Goal: Task Accomplishment & Management: Use online tool/utility

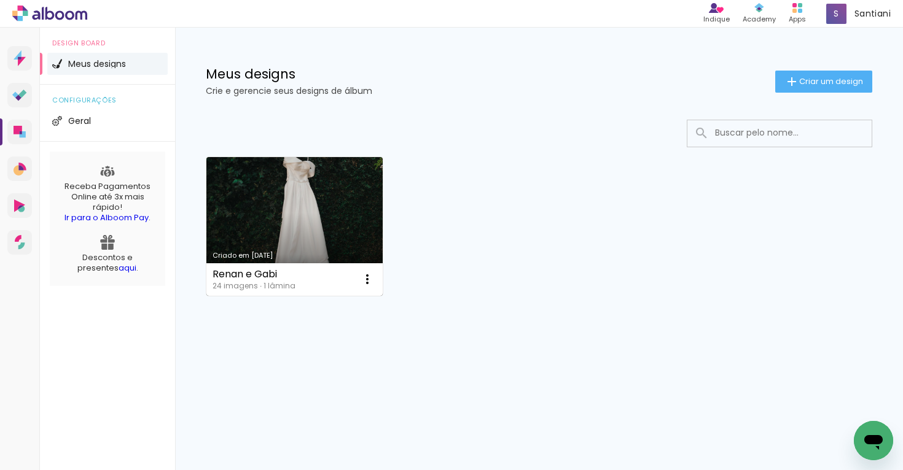
click at [311, 241] on link "Criado em [DATE]" at bounding box center [294, 226] width 176 height 139
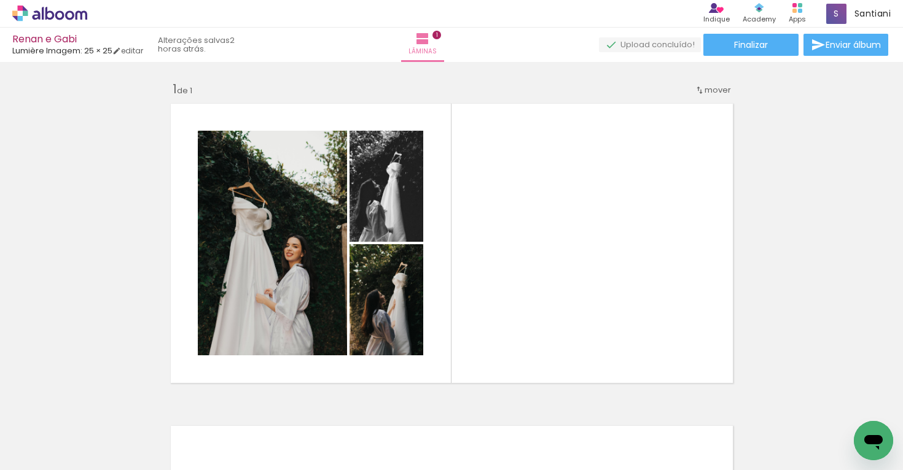
scroll to position [0, 840]
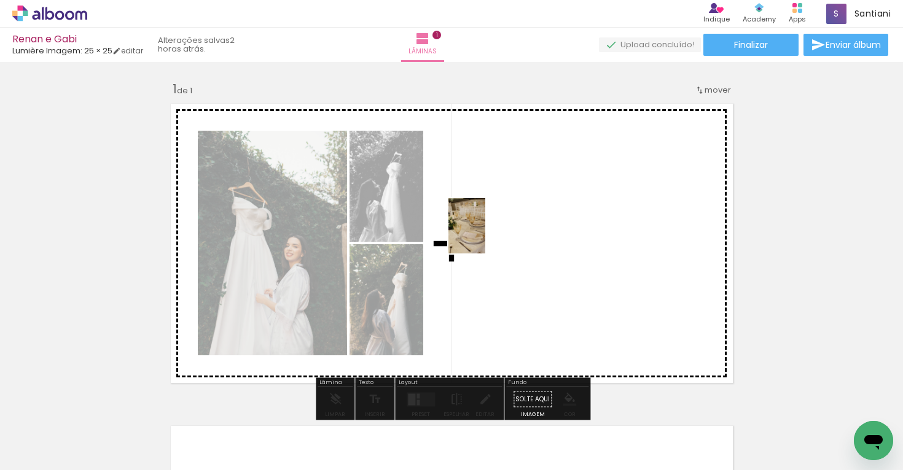
drag, startPoint x: 661, startPoint y: 434, endPoint x: 485, endPoint y: 236, distance: 264.9
click at [485, 236] on quentale-workspace at bounding box center [451, 235] width 903 height 470
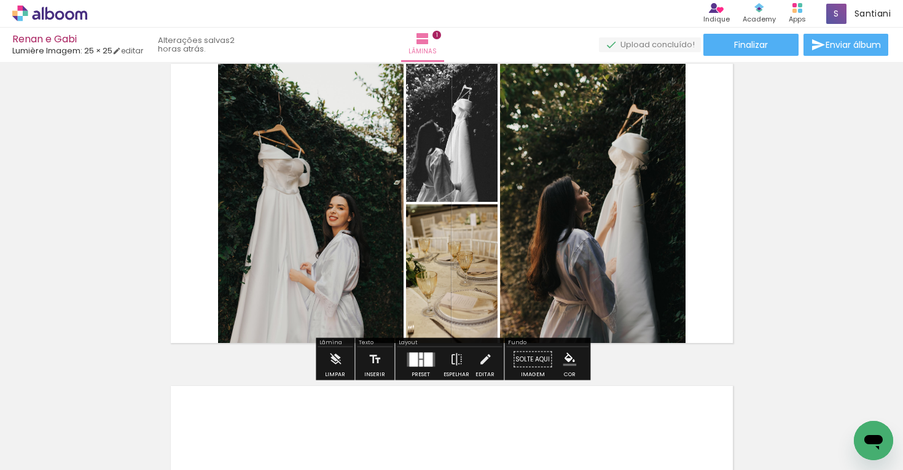
scroll to position [39, 0]
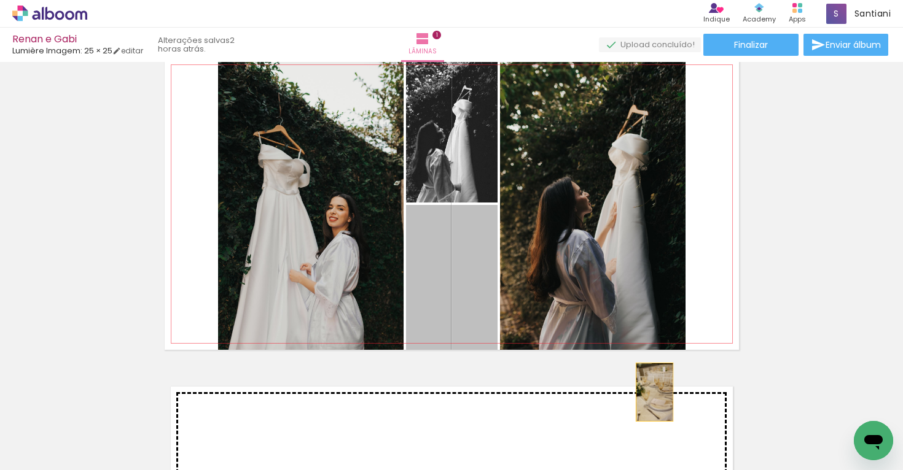
drag, startPoint x: 471, startPoint y: 252, endPoint x: 663, endPoint y: 404, distance: 244.8
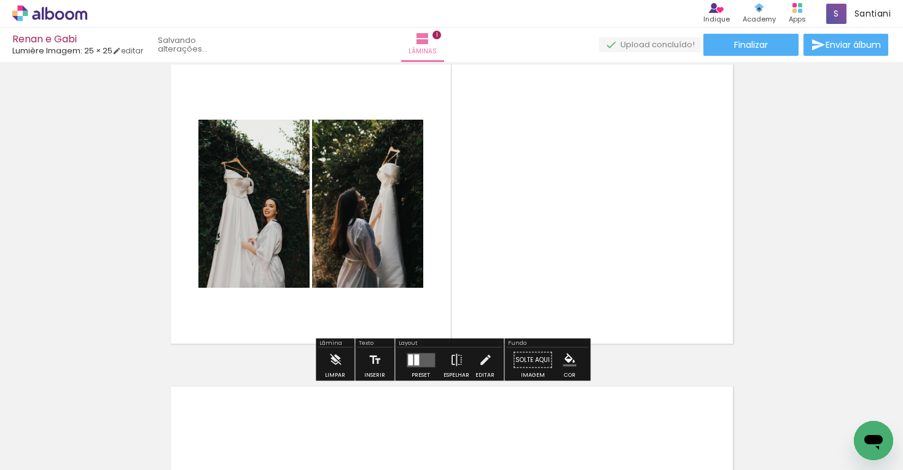
drag, startPoint x: 396, startPoint y: 182, endPoint x: 641, endPoint y: 448, distance: 361.7
click at [641, 448] on quentale-workspace at bounding box center [451, 235] width 903 height 470
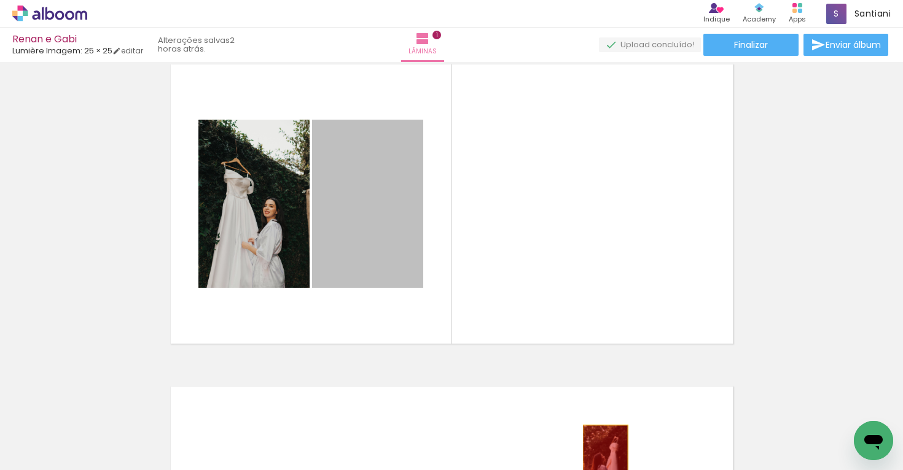
drag, startPoint x: 394, startPoint y: 253, endPoint x: 609, endPoint y: 469, distance: 304.0
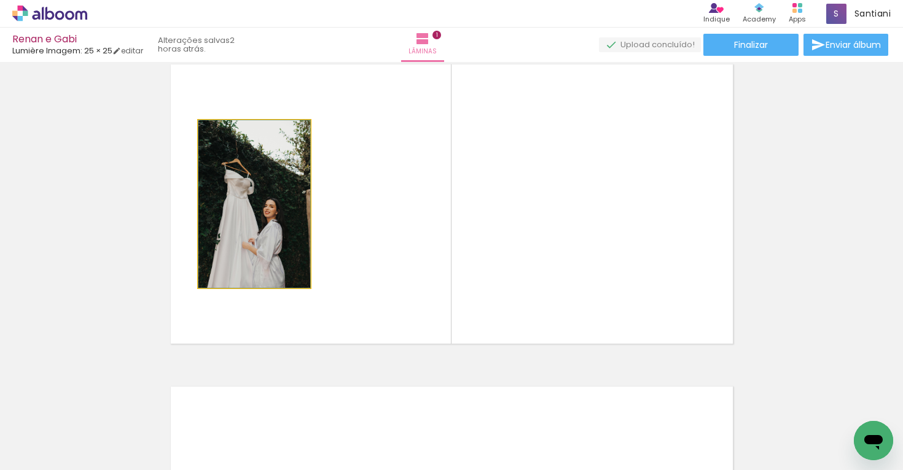
drag, startPoint x: 200, startPoint y: 139, endPoint x: 354, endPoint y: 261, distance: 196.3
click at [354, 261] on quentale-layouter at bounding box center [452, 204] width 574 height 292
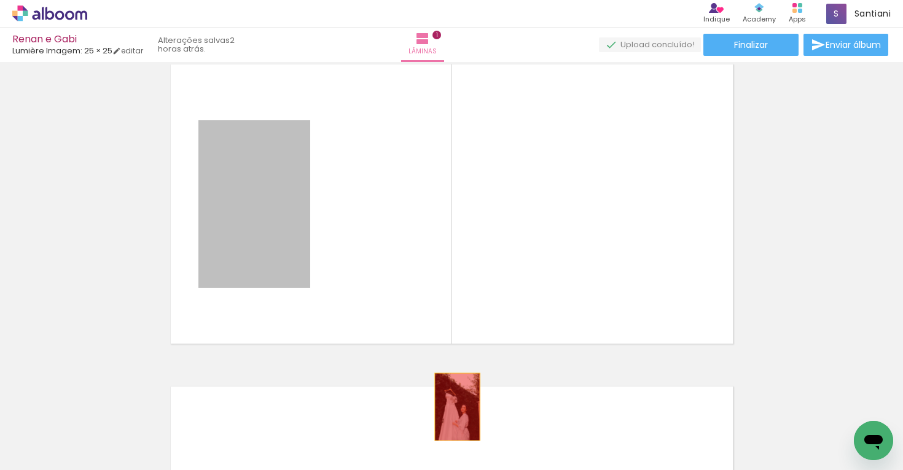
drag, startPoint x: 273, startPoint y: 224, endPoint x: 458, endPoint y: 407, distance: 260.1
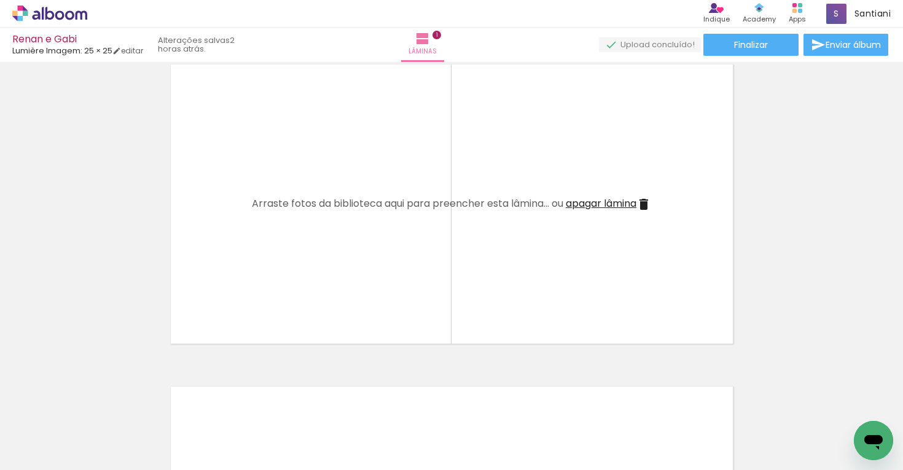
scroll to position [0, 0]
click at [25, 452] on iron-icon at bounding box center [17, 454] width 15 height 15
click at [0, 0] on input "file" at bounding box center [0, 0] width 0 height 0
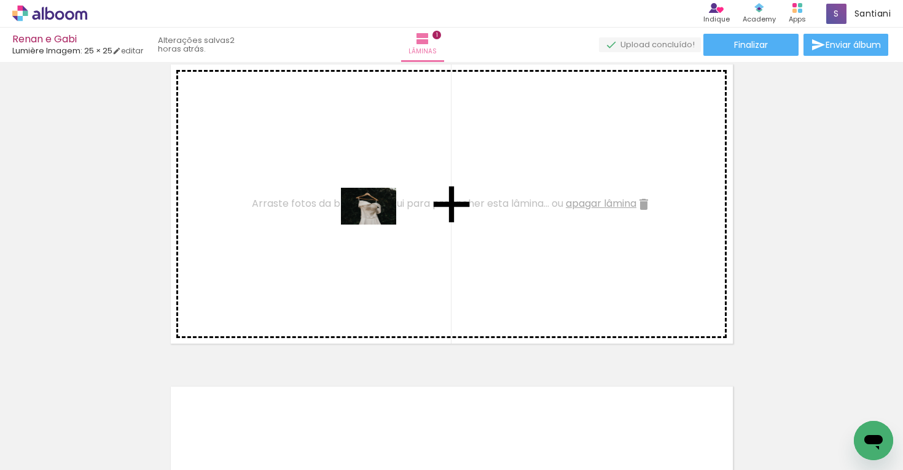
drag, startPoint x: 267, startPoint y: 432, endPoint x: 378, endPoint y: 225, distance: 234.6
click at [378, 225] on quentale-workspace at bounding box center [451, 235] width 903 height 470
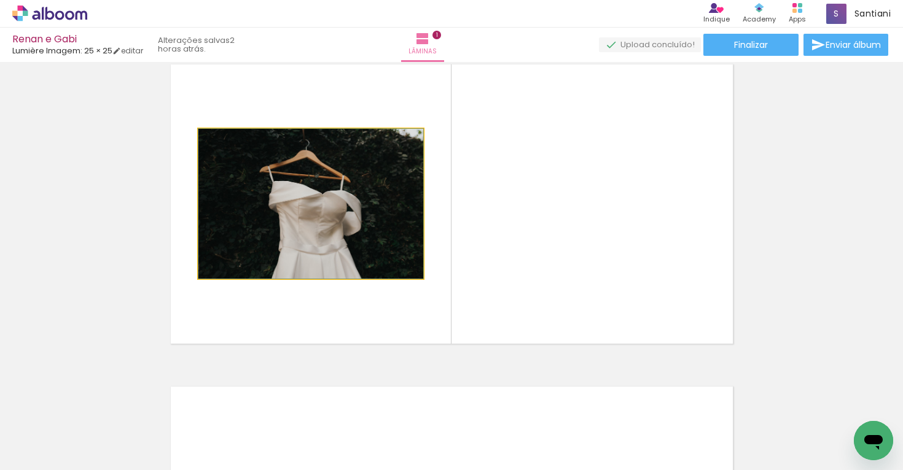
click at [391, 190] on quentale-photo at bounding box center [310, 204] width 225 height 150
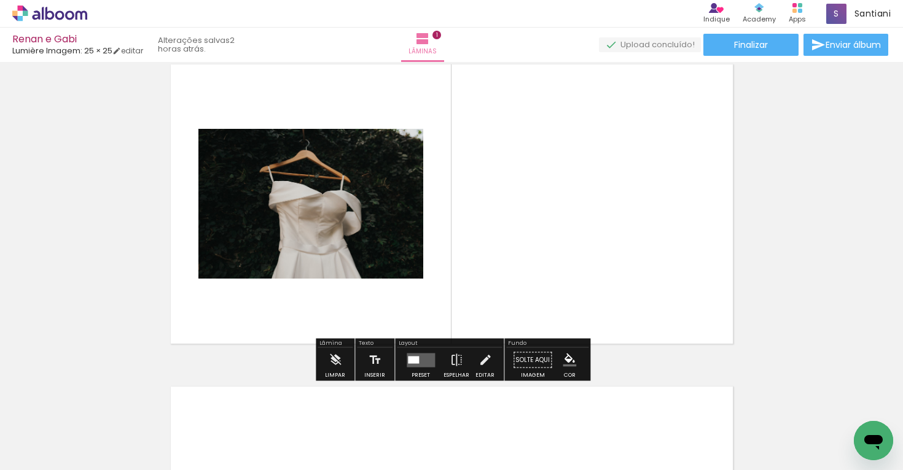
drag, startPoint x: 419, startPoint y: 132, endPoint x: 442, endPoint y: 113, distance: 29.6
click at [442, 113] on quentale-layouter at bounding box center [452, 204] width 574 height 292
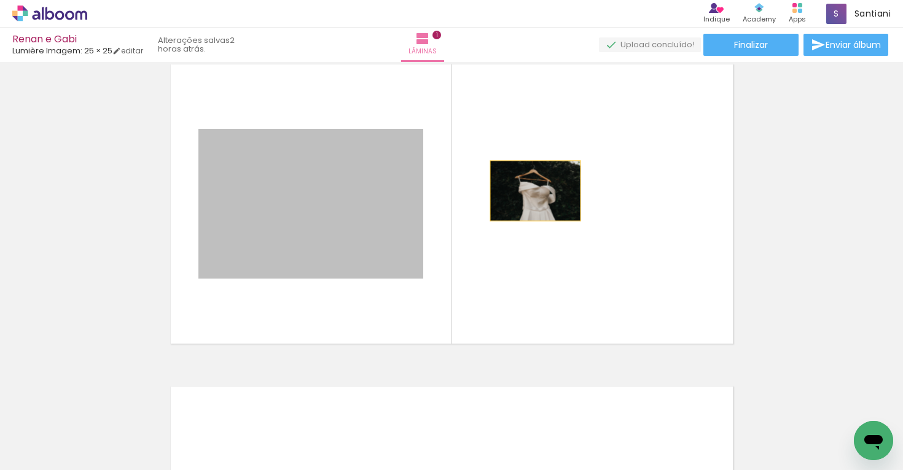
drag, startPoint x: 341, startPoint y: 228, endPoint x: 529, endPoint y: 189, distance: 192.0
click at [529, 189] on quentale-layouter at bounding box center [452, 204] width 574 height 292
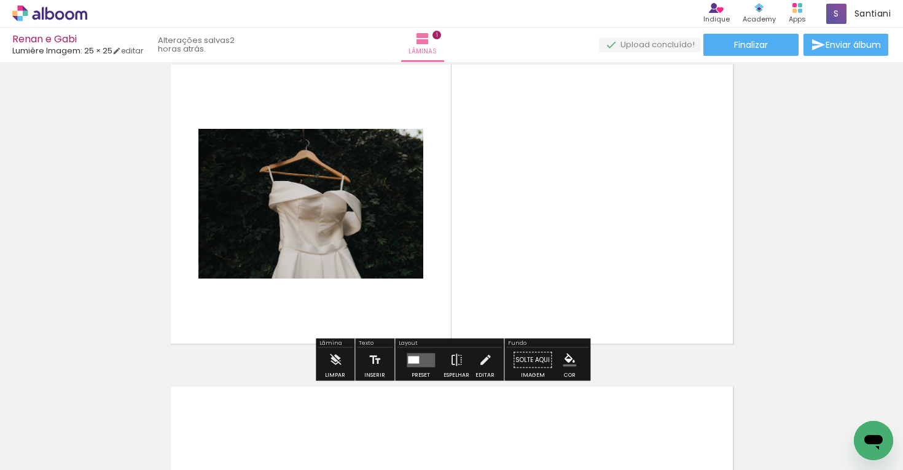
click at [414, 362] on div at bounding box center [413, 359] width 11 height 7
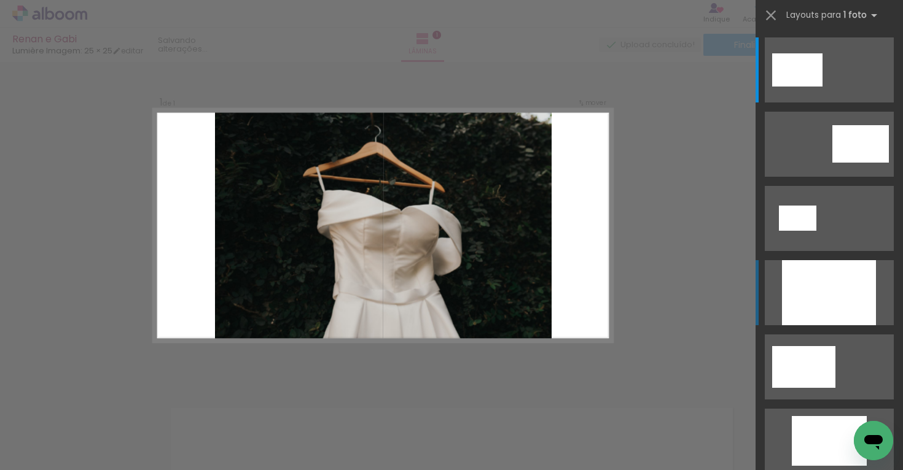
scroll to position [15, 0]
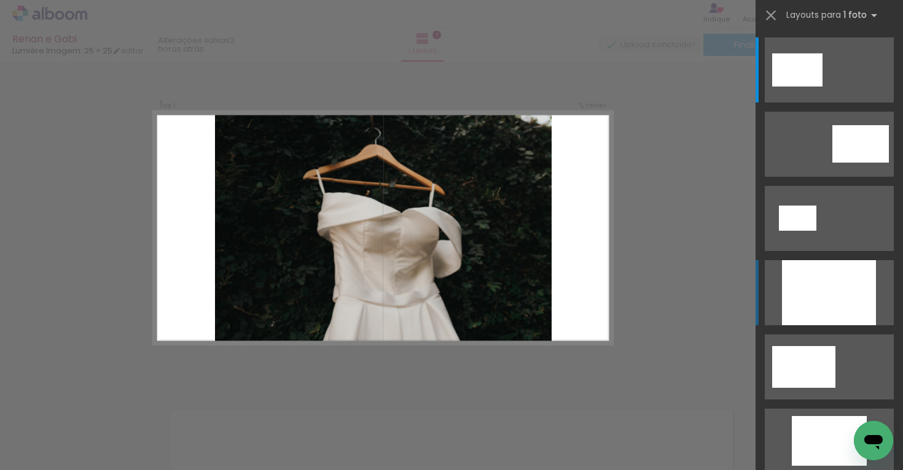
click at [843, 278] on div at bounding box center [829, 292] width 94 height 65
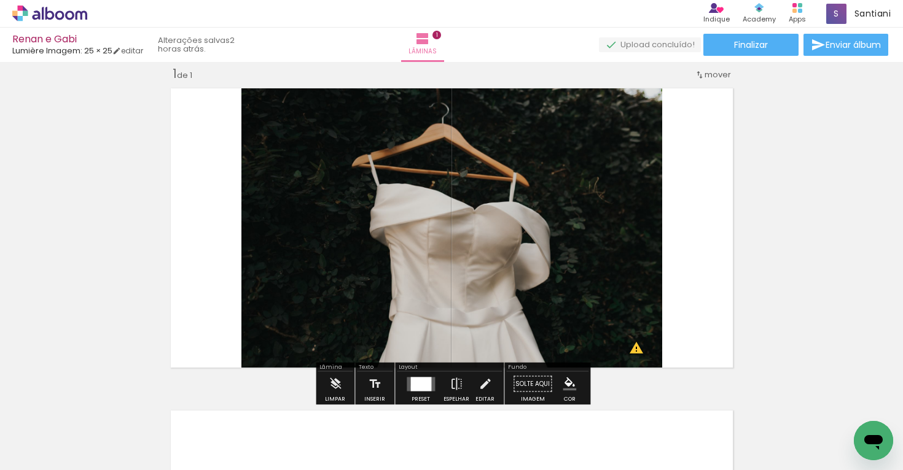
click at [410, 388] on div at bounding box center [420, 384] width 21 height 14
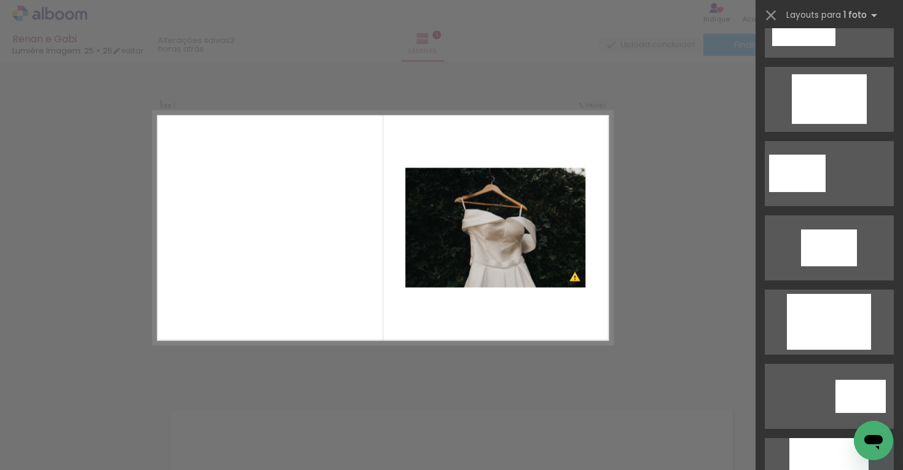
scroll to position [238, 0]
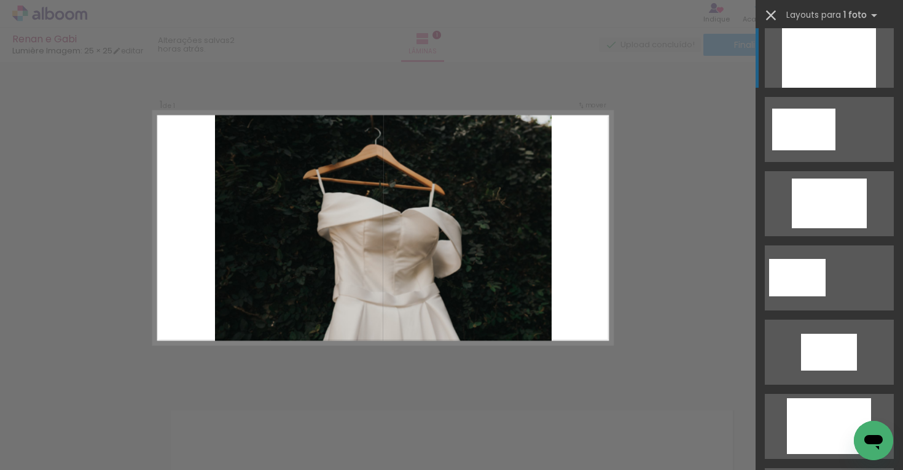
click at [776, 18] on iron-icon at bounding box center [770, 15] width 17 height 17
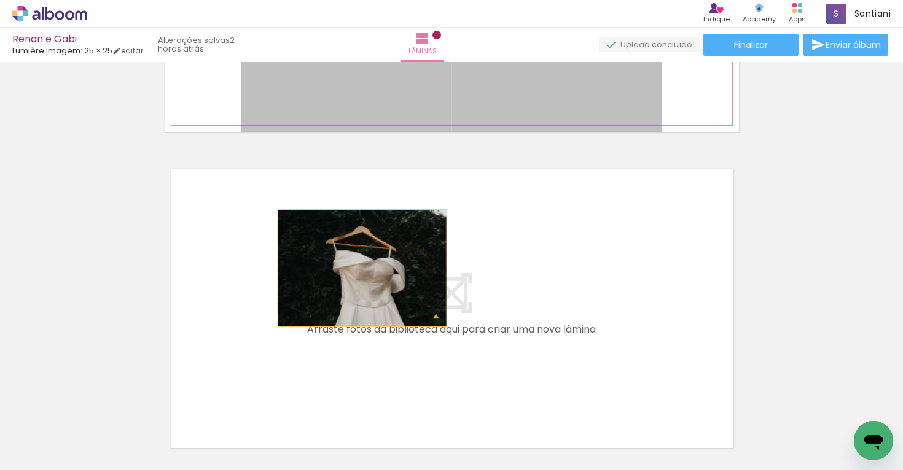
scroll to position [268, 0]
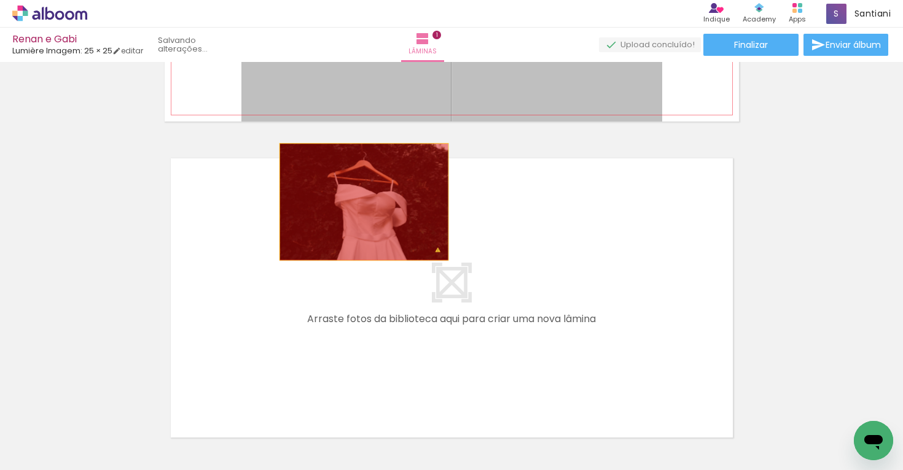
drag, startPoint x: 319, startPoint y: 127, endPoint x: 359, endPoint y: 440, distance: 315.8
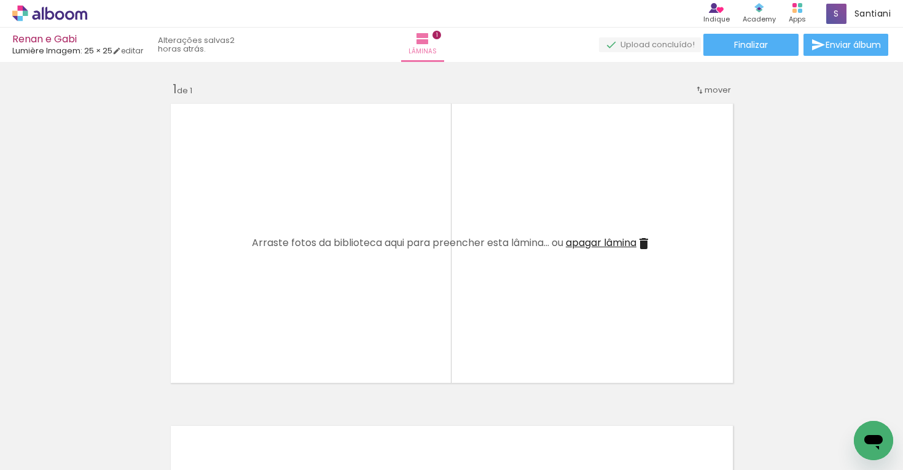
scroll to position [0, 0]
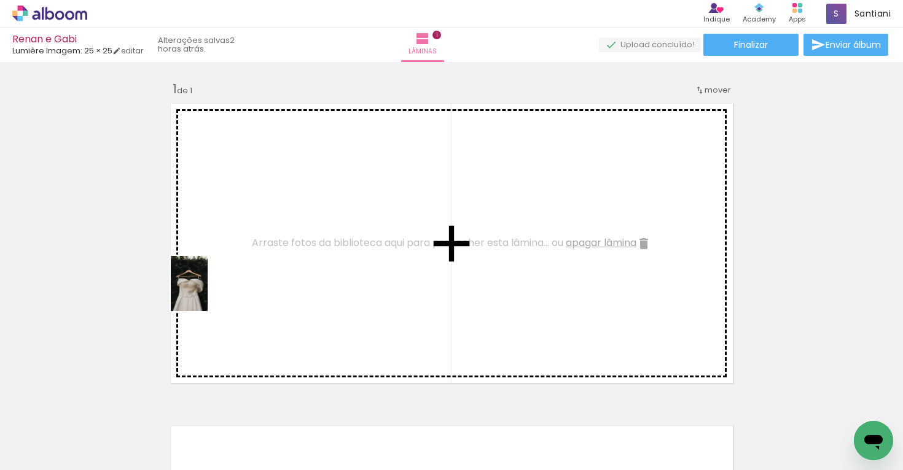
drag, startPoint x: 174, startPoint y: 435, endPoint x: 211, endPoint y: 291, distance: 149.1
click at [211, 291] on quentale-workspace at bounding box center [451, 235] width 903 height 470
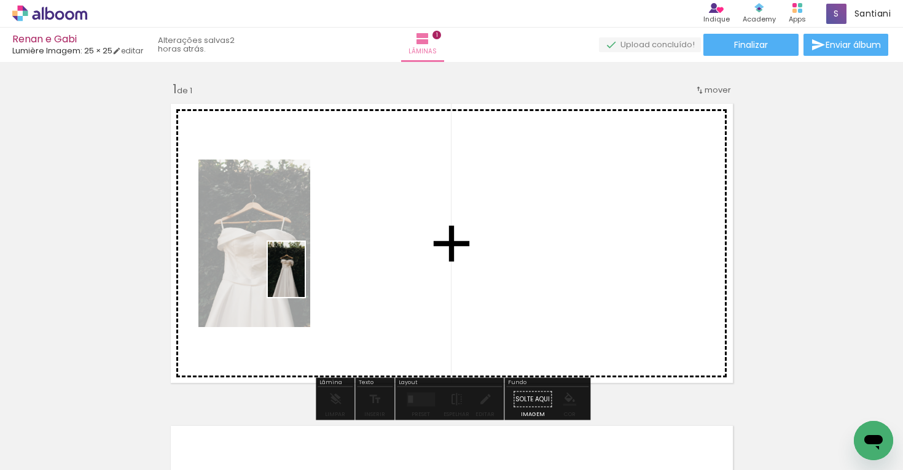
drag, startPoint x: 122, startPoint y: 444, endPoint x: 305, endPoint y: 279, distance: 246.6
click at [305, 279] on quentale-workspace at bounding box center [451, 235] width 903 height 470
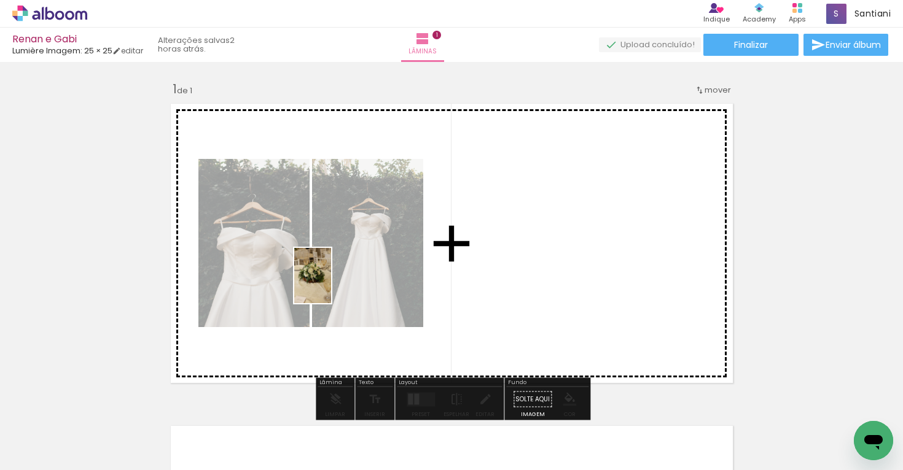
drag, startPoint x: 542, startPoint y: 445, endPoint x: 331, endPoint y: 285, distance: 264.8
click at [331, 285] on quentale-workspace at bounding box center [451, 235] width 903 height 470
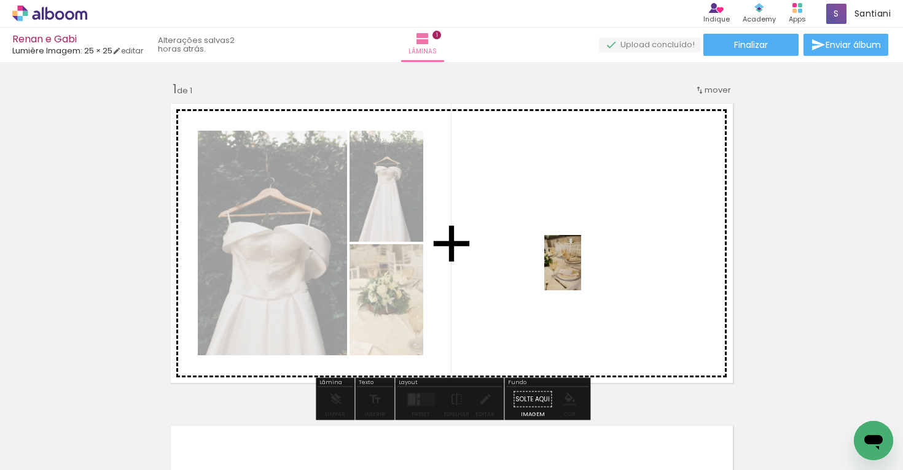
drag, startPoint x: 657, startPoint y: 451, endPoint x: 582, endPoint y: 271, distance: 195.2
click at [582, 271] on quentale-workspace at bounding box center [451, 235] width 903 height 470
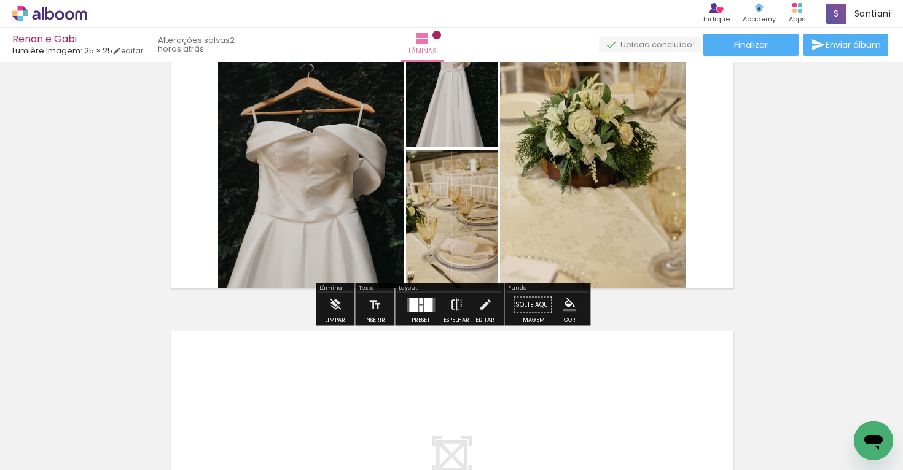
scroll to position [96, 0]
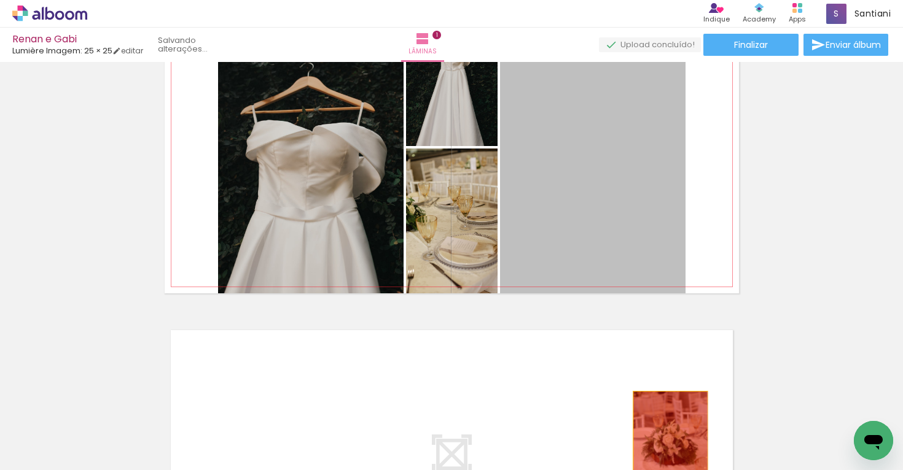
drag, startPoint x: 606, startPoint y: 230, endPoint x: 669, endPoint y: 450, distance: 229.4
click at [669, 450] on quentale-workspace at bounding box center [451, 235] width 903 height 470
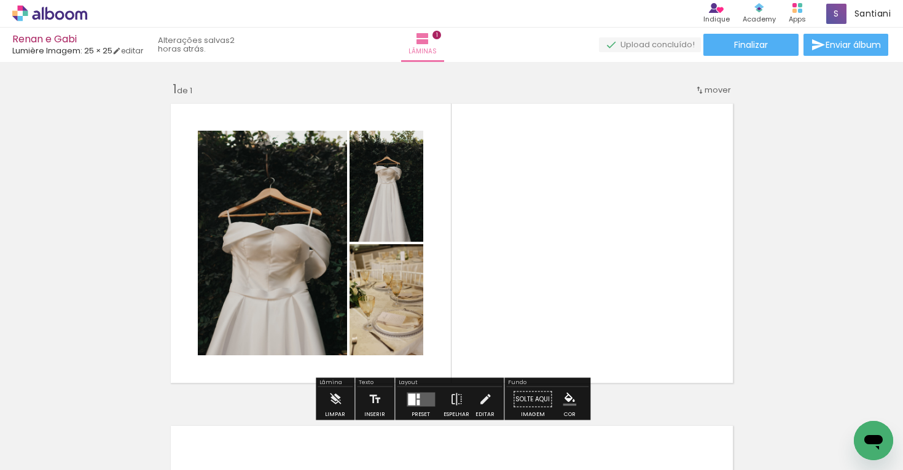
scroll to position [0, 0]
click at [532, 236] on quentale-layouter at bounding box center [452, 244] width 574 height 292
click at [536, 199] on quentale-layouter at bounding box center [452, 244] width 574 height 292
drag, startPoint x: 140, startPoint y: 158, endPoint x: 400, endPoint y: 280, distance: 287.1
click at [401, 280] on div "Inserir lâmina 1 de 1 O Designbox precisará aumentar a sua imagem em 220% para …" at bounding box center [451, 388] width 903 height 645
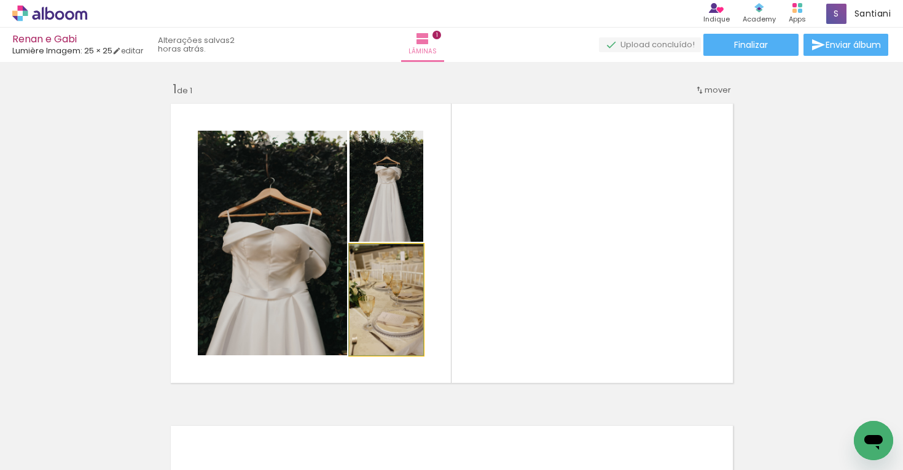
click at [380, 261] on quentale-photo at bounding box center [386, 299] width 74 height 111
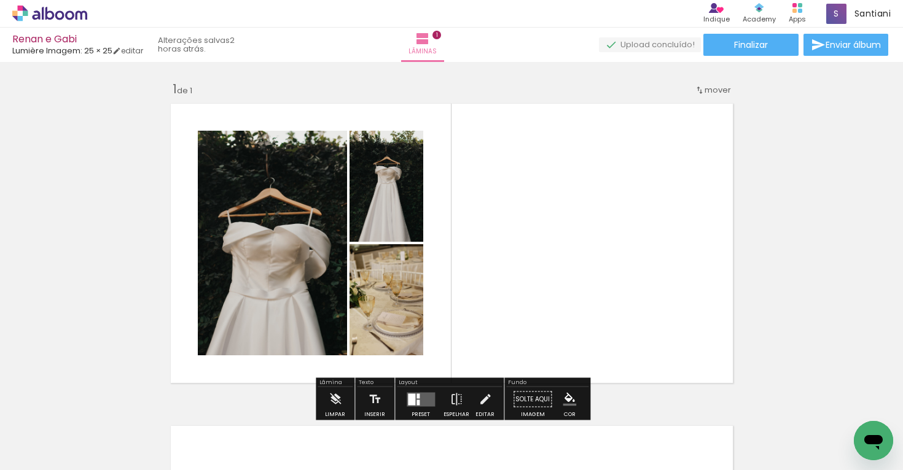
click at [514, 268] on quentale-layouter at bounding box center [452, 244] width 574 height 292
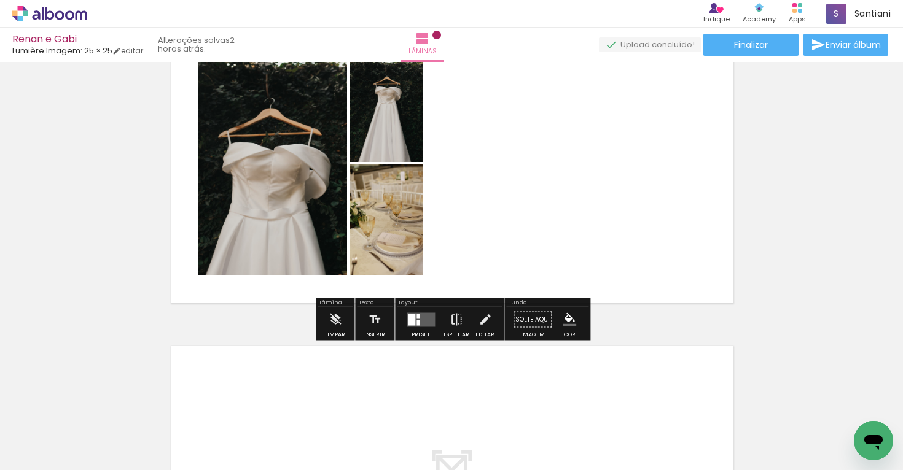
scroll to position [79, 0]
click at [454, 326] on iron-icon at bounding box center [457, 320] width 14 height 25
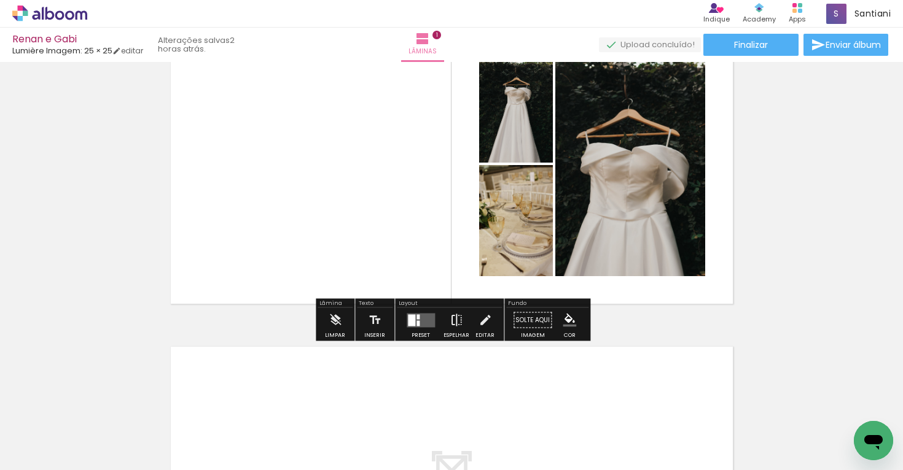
click at [454, 326] on iron-icon at bounding box center [457, 320] width 14 height 25
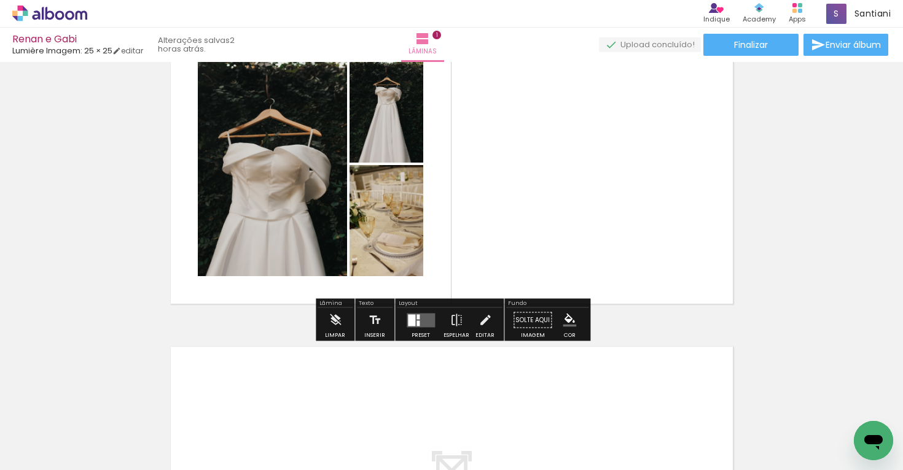
click at [529, 313] on paper-button "Solte aqui Imagem" at bounding box center [532, 323] width 44 height 31
drag, startPoint x: 513, startPoint y: 322, endPoint x: 574, endPoint y: 187, distance: 147.6
click at [574, 187] on div "Inserir lâmina 1 de 1 O Designbox precisará aumentar a sua imagem em 220% para …" at bounding box center [451, 309] width 903 height 645
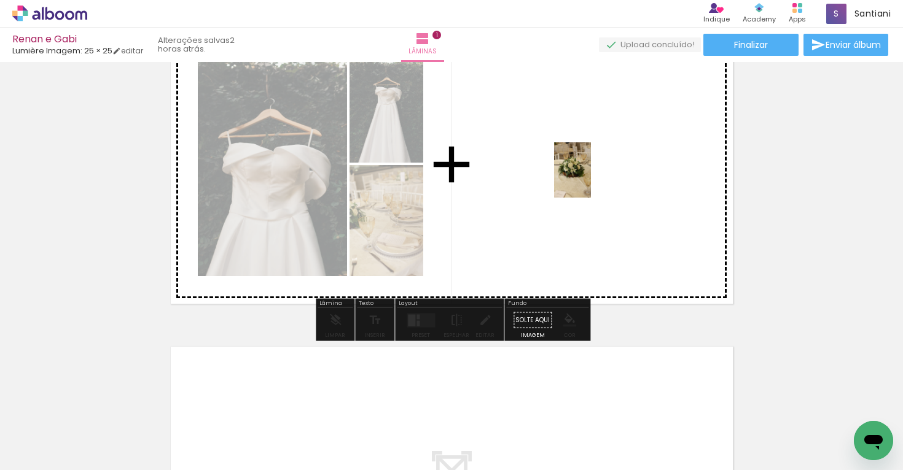
drag, startPoint x: 538, startPoint y: 437, endPoint x: 619, endPoint y: 170, distance: 278.6
click at [619, 170] on quentale-workspace at bounding box center [451, 235] width 903 height 470
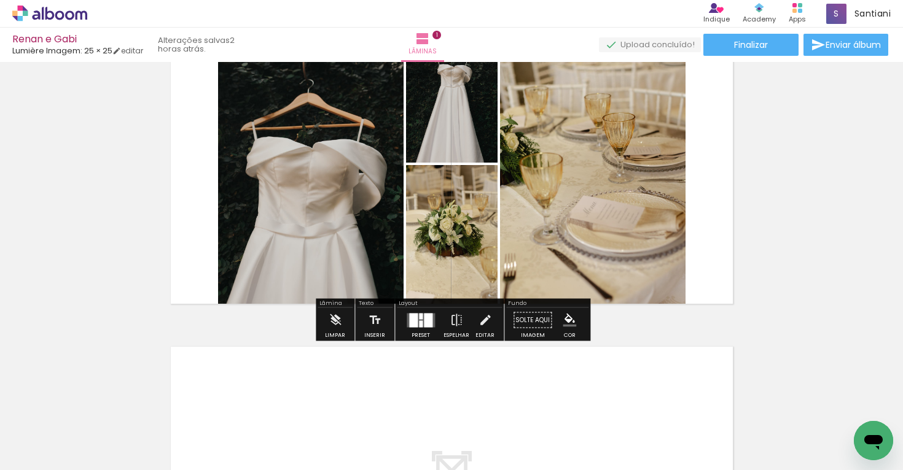
click at [560, 151] on quentale-photo at bounding box center [592, 164] width 185 height 292
click at [412, 327] on div at bounding box center [413, 320] width 9 height 14
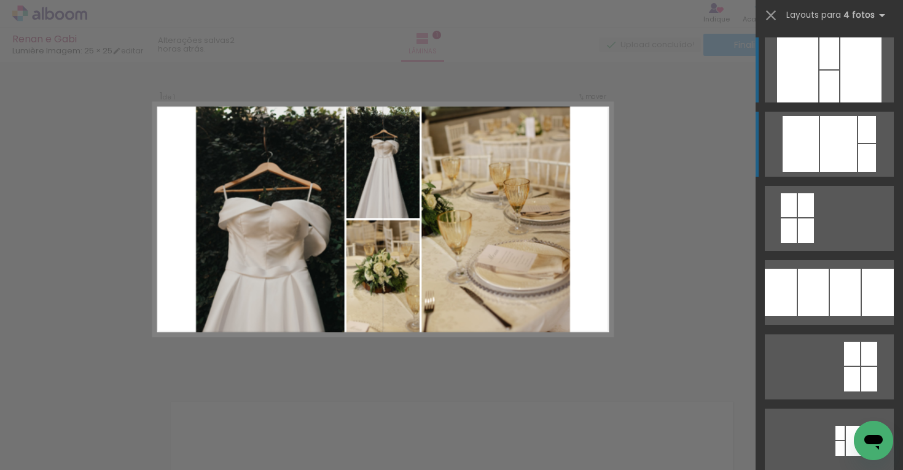
scroll to position [15, 0]
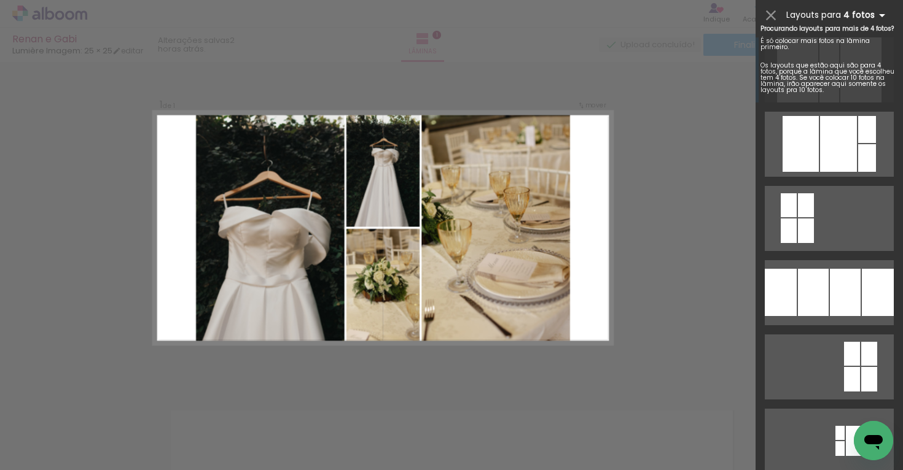
click at [863, 18] on b "4 fotos" at bounding box center [866, 15] width 46 height 12
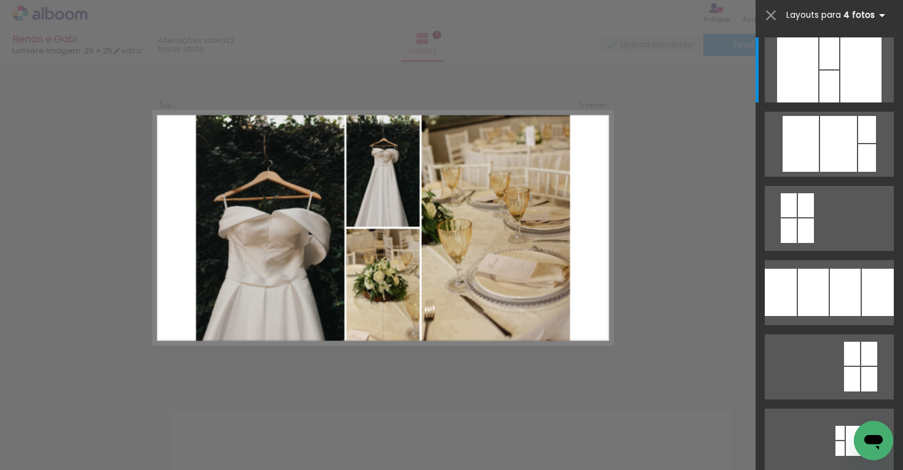
click at [868, 18] on b "4 fotos" at bounding box center [866, 15] width 46 height 12
click at [767, 22] on iron-icon at bounding box center [770, 15] width 17 height 17
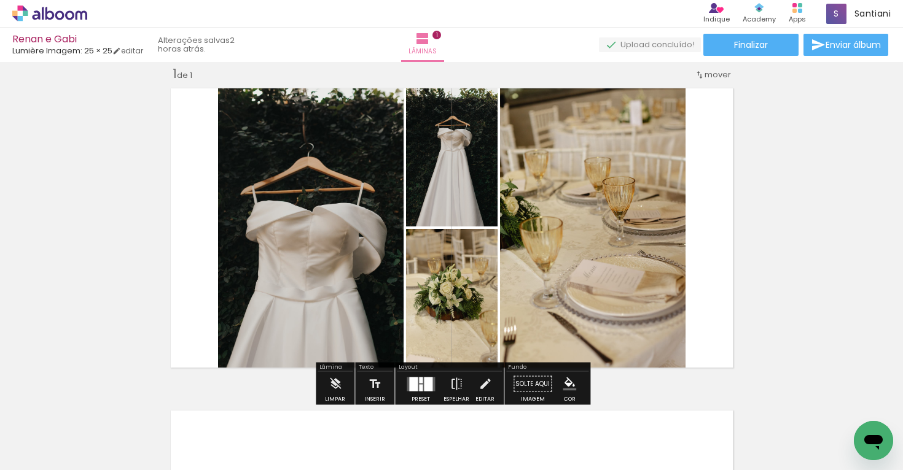
click at [596, 190] on quentale-photo at bounding box center [592, 228] width 185 height 292
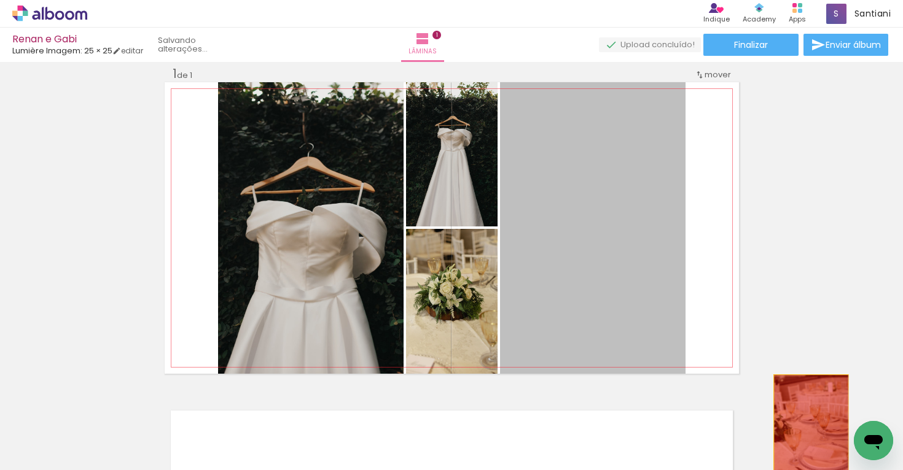
drag, startPoint x: 596, startPoint y: 190, endPoint x: 811, endPoint y: 445, distance: 333.4
click at [811, 445] on quentale-workspace at bounding box center [451, 235] width 903 height 470
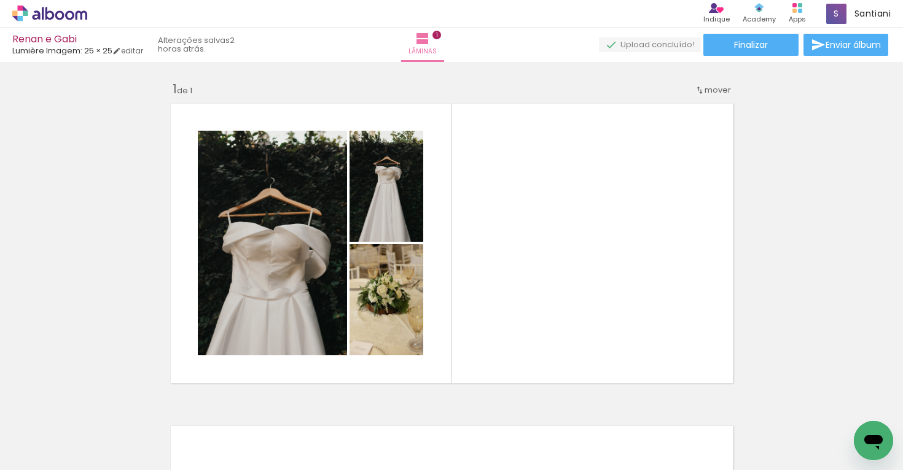
scroll to position [0, 0]
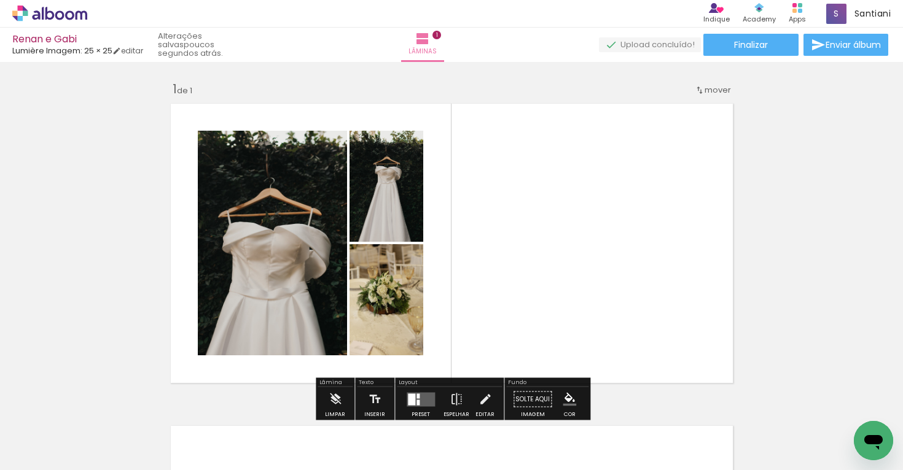
click at [505, 265] on quentale-layouter at bounding box center [452, 244] width 574 height 292
click at [440, 200] on quentale-layouter at bounding box center [452, 244] width 574 height 292
click at [493, 217] on quentale-layouter at bounding box center [452, 244] width 574 height 292
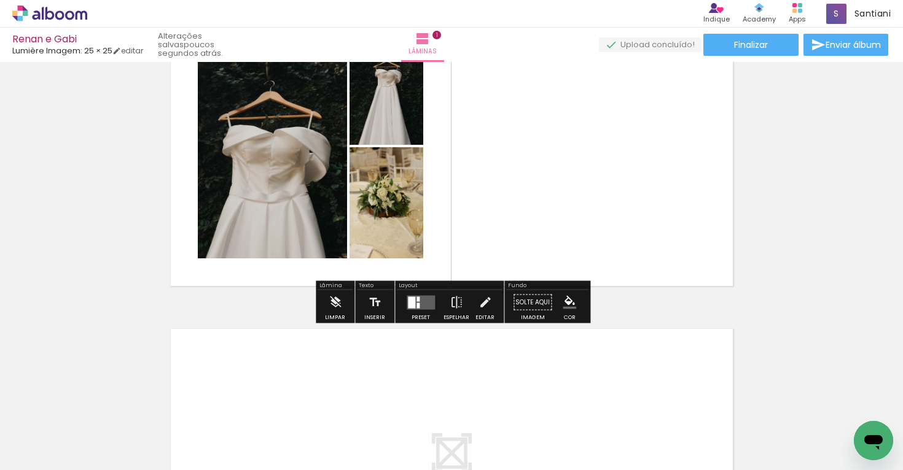
scroll to position [101, 0]
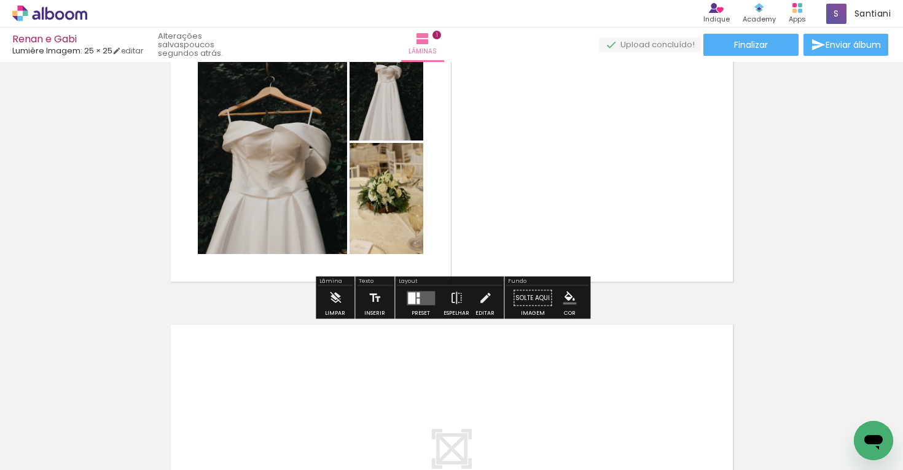
click at [418, 306] on div at bounding box center [420, 298] width 33 height 25
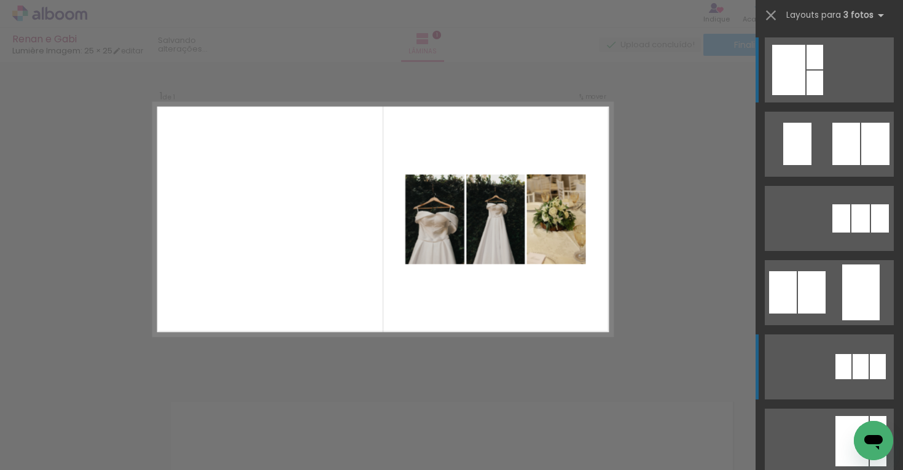
scroll to position [15, 0]
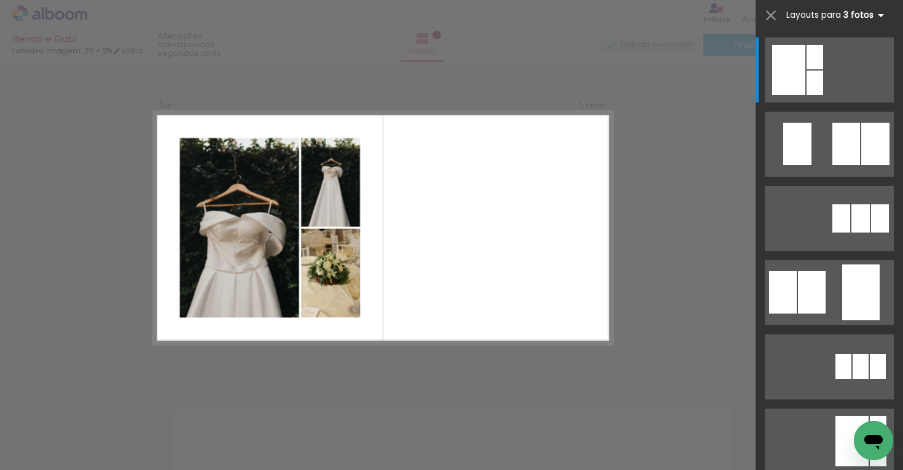
click at [827, 12] on span "Layouts para" at bounding box center [813, 15] width 55 height 12
click at [814, 77] on div at bounding box center [814, 83] width 17 height 25
click at [515, 241] on quentale-layouter at bounding box center [382, 228] width 459 height 233
click at [767, 19] on iron-icon at bounding box center [770, 15] width 17 height 17
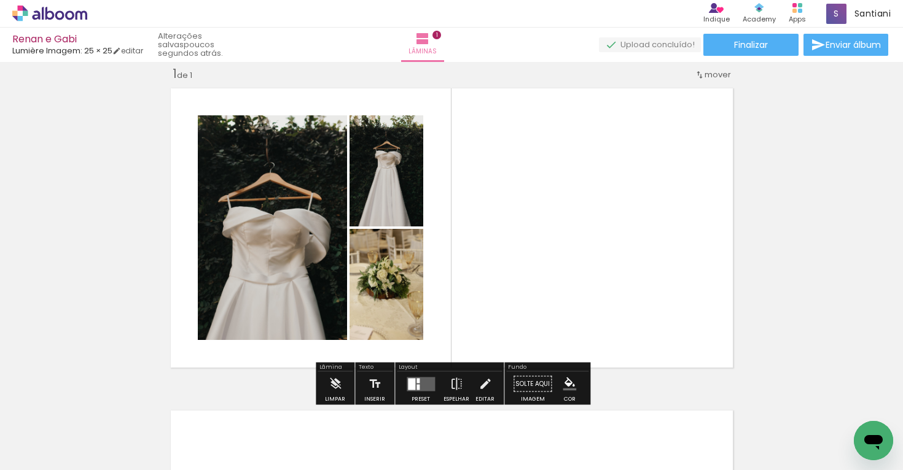
click at [666, 223] on quentale-layouter at bounding box center [452, 228] width 574 height 292
click at [665, 222] on quentale-layouter at bounding box center [452, 228] width 574 height 292
click at [703, 71] on iron-icon at bounding box center [700, 75] width 10 height 10
click at [684, 167] on quentale-layouter at bounding box center [452, 228] width 574 height 292
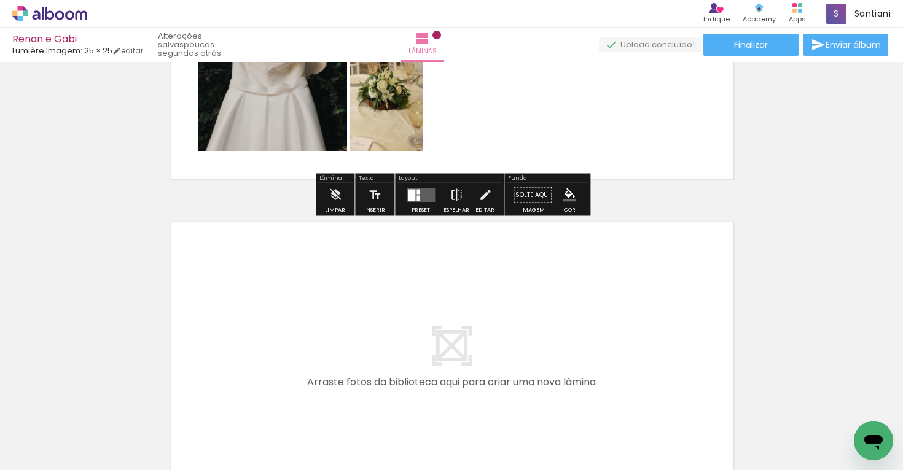
scroll to position [287, 0]
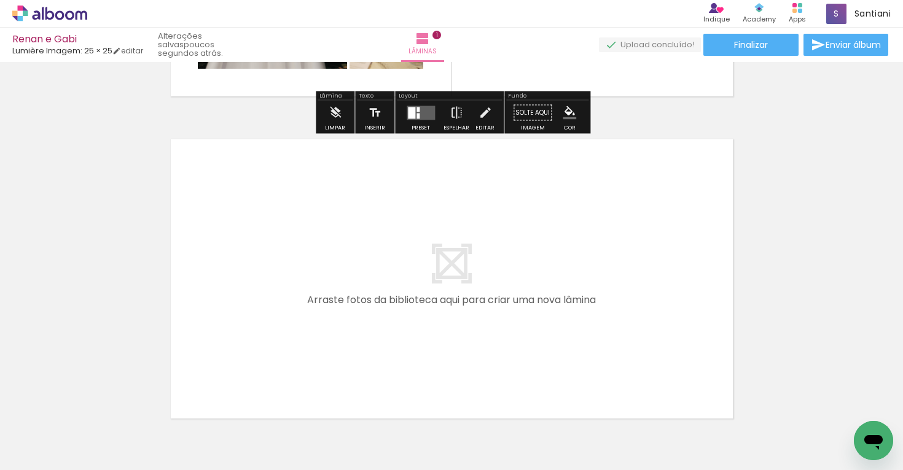
click at [567, 294] on quentale-layouter at bounding box center [452, 279] width 574 height 292
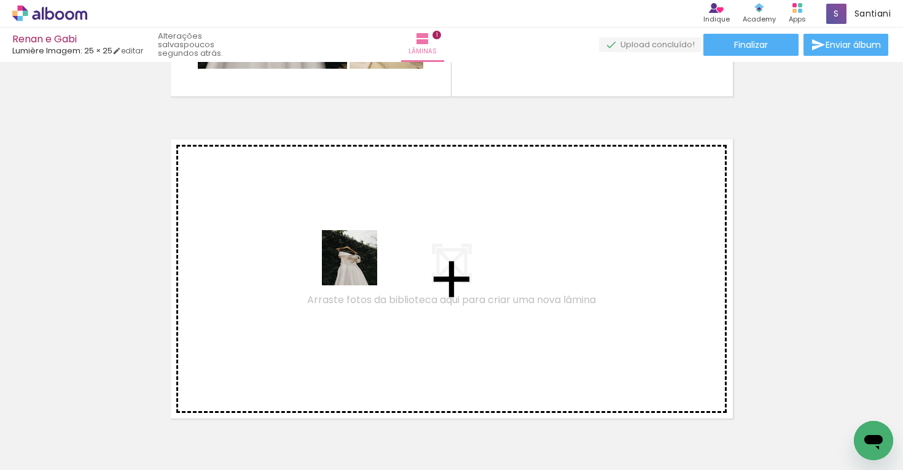
drag, startPoint x: 306, startPoint y: 445, endPoint x: 359, endPoint y: 265, distance: 187.7
click at [359, 265] on quentale-workspace at bounding box center [451, 235] width 903 height 470
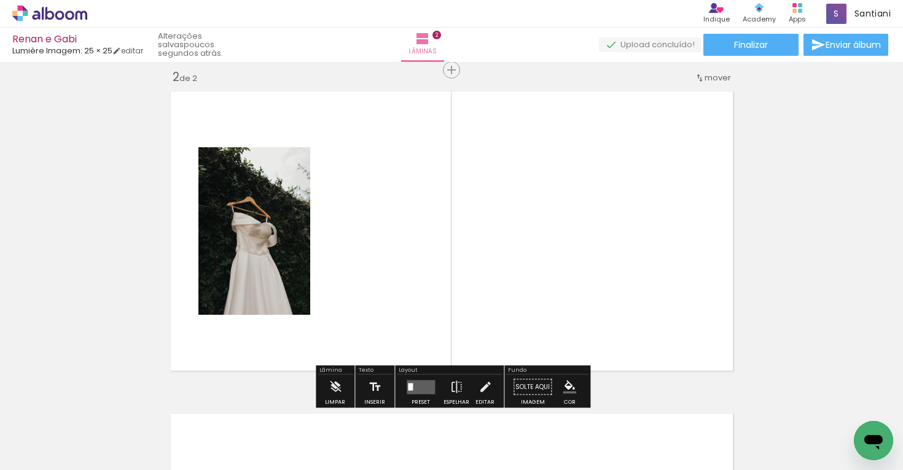
scroll to position [338, 0]
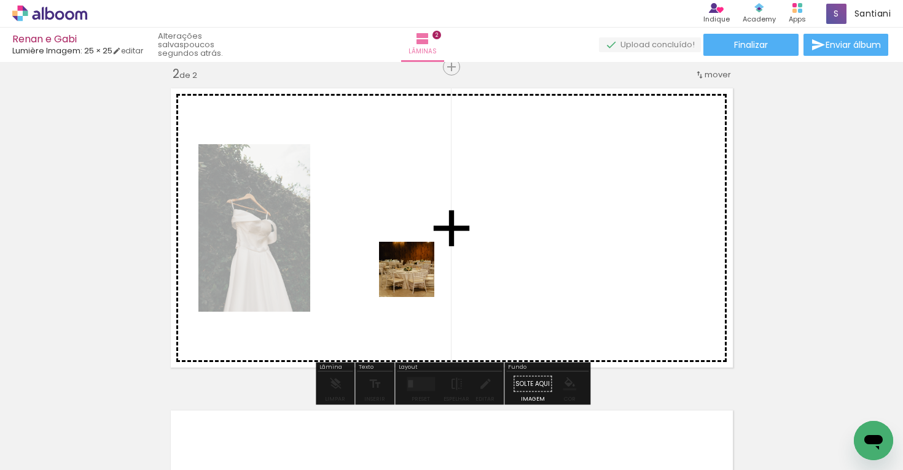
drag, startPoint x: 383, startPoint y: 444, endPoint x: 417, endPoint y: 269, distance: 178.4
click at [417, 269] on quentale-workspace at bounding box center [451, 235] width 903 height 470
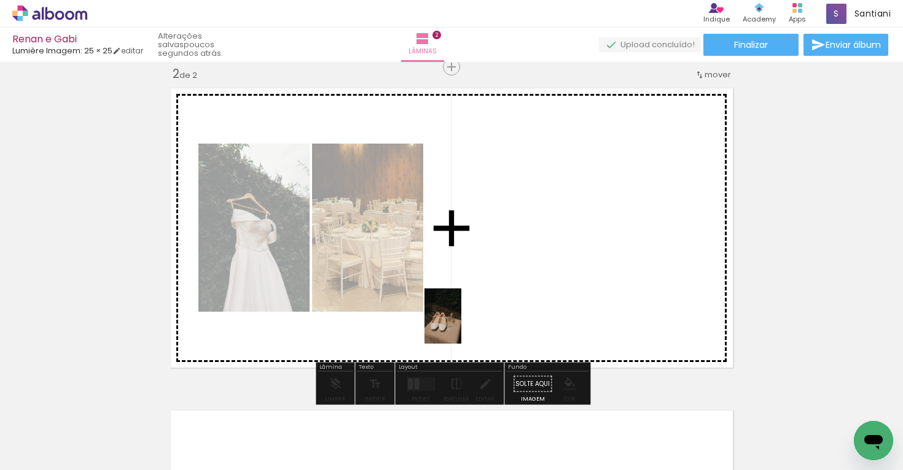
drag, startPoint x: 605, startPoint y: 433, endPoint x: 460, endPoint y: 325, distance: 180.8
click at [460, 325] on quentale-workspace at bounding box center [451, 235] width 903 height 470
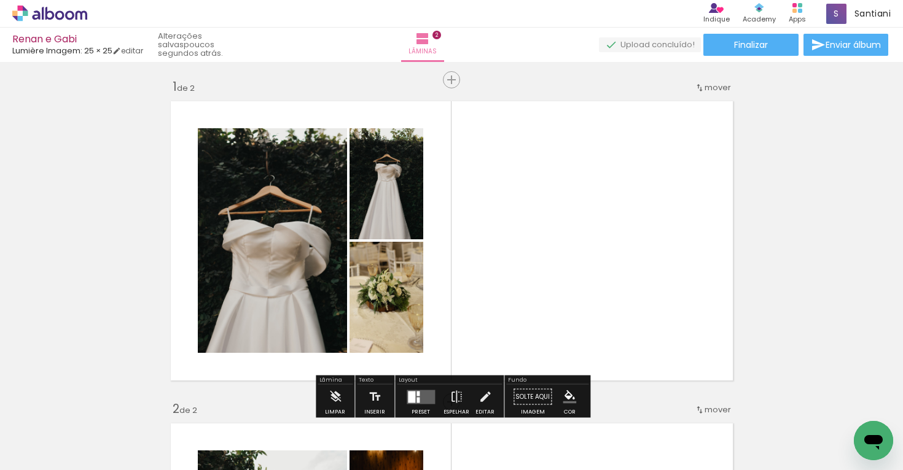
scroll to position [0, 0]
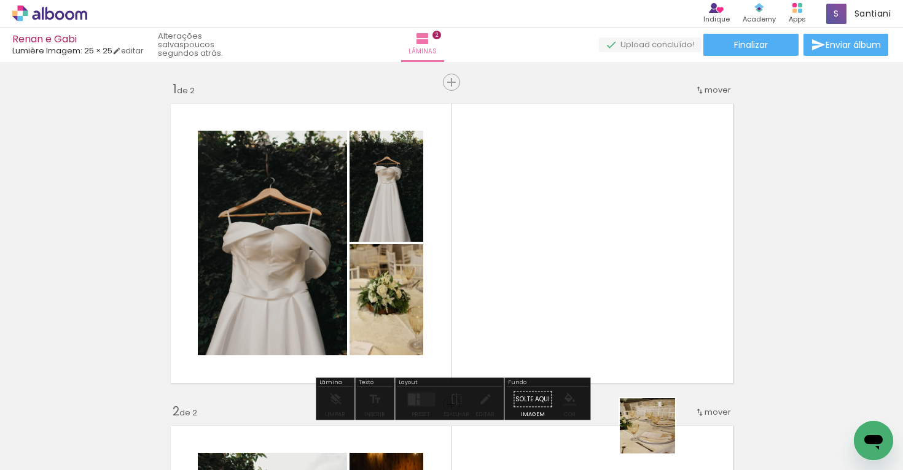
drag, startPoint x: 660, startPoint y: 443, endPoint x: 561, endPoint y: 277, distance: 193.3
click at [561, 277] on quentale-workspace at bounding box center [451, 235] width 903 height 470
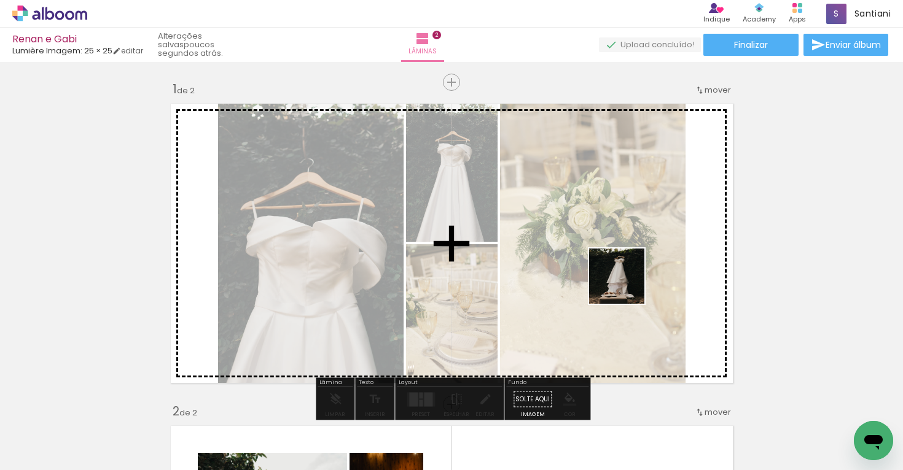
drag, startPoint x: 723, startPoint y: 429, endPoint x: 624, endPoint y: 284, distance: 176.3
click at [624, 284] on quentale-workspace at bounding box center [451, 235] width 903 height 470
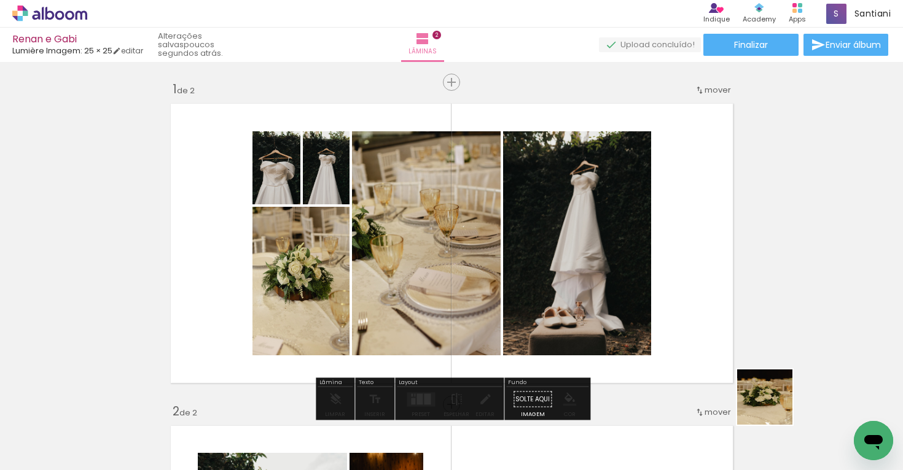
drag, startPoint x: 816, startPoint y: 439, endPoint x: 628, endPoint y: 311, distance: 227.2
click at [628, 311] on quentale-workspace at bounding box center [451, 235] width 903 height 470
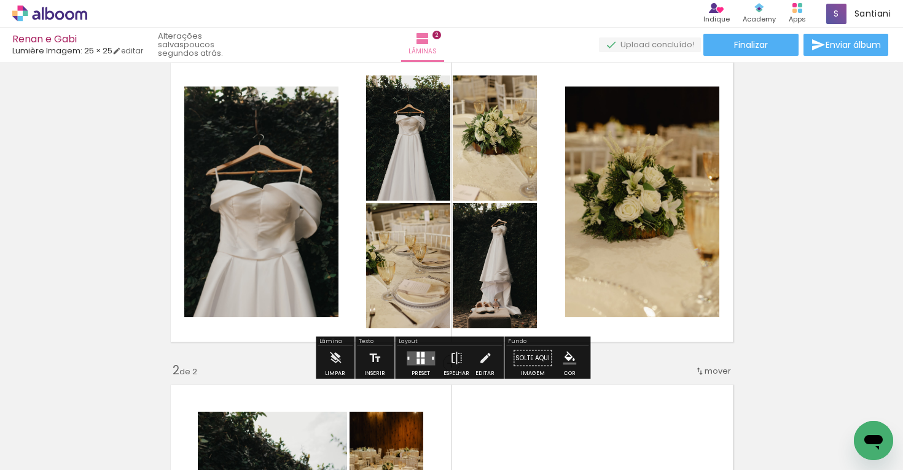
scroll to position [43, 0]
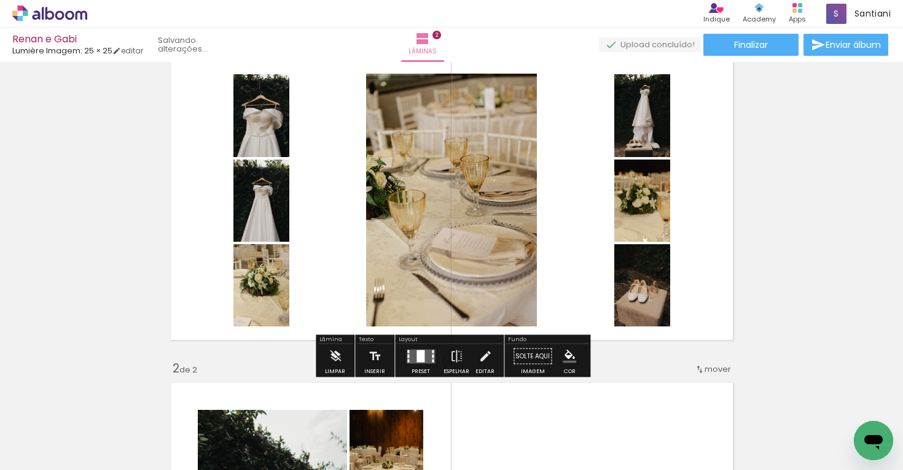
drag, startPoint x: 470, startPoint y: 433, endPoint x: 537, endPoint y: 241, distance: 203.2
click at [537, 241] on quentale-workspace at bounding box center [451, 235] width 903 height 470
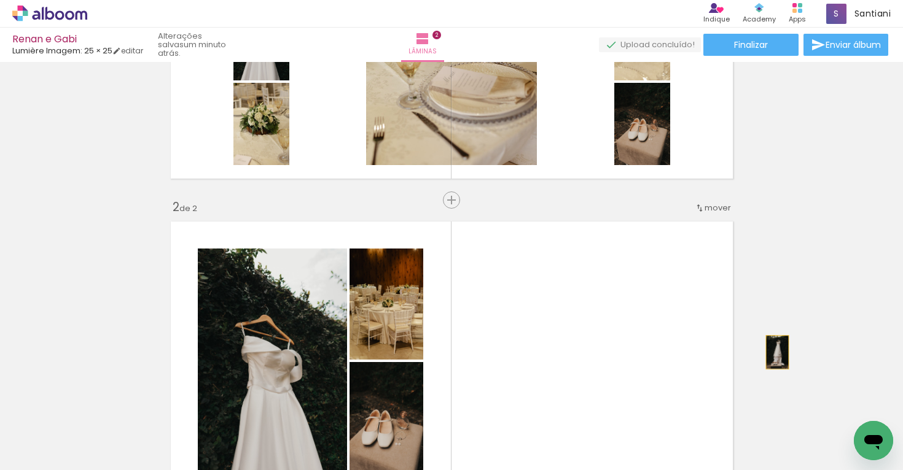
drag, startPoint x: 649, startPoint y: 139, endPoint x: 777, endPoint y: 514, distance: 396.6
click at [777, 470] on html "link( href="../../bower_components/polymer/polymer.html" rel="import" ) picture…" at bounding box center [451, 235] width 903 height 470
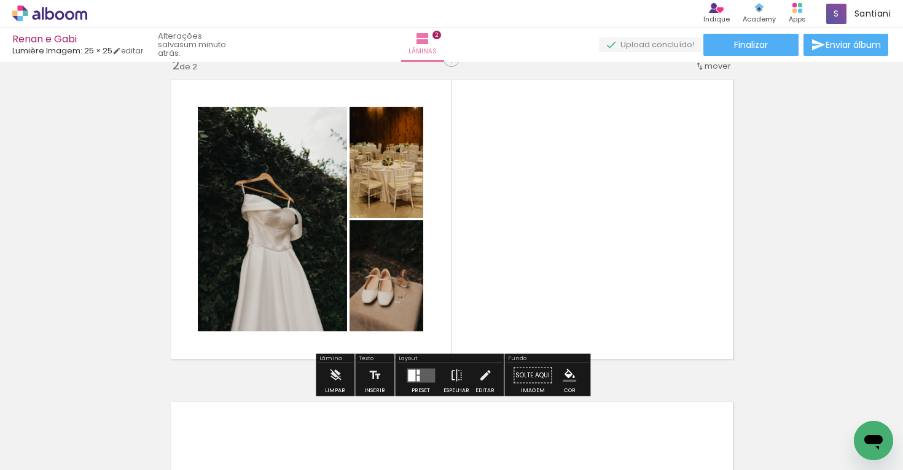
scroll to position [355, 0]
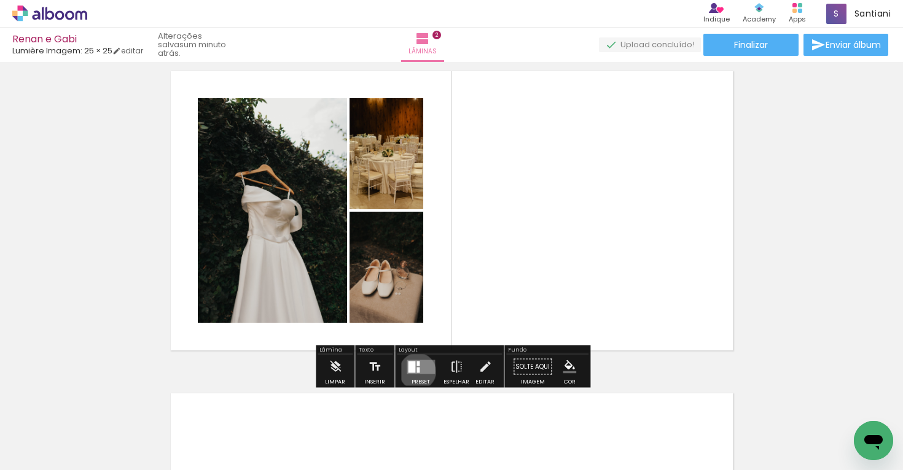
click at [416, 372] on div at bounding box center [417, 370] width 3 height 6
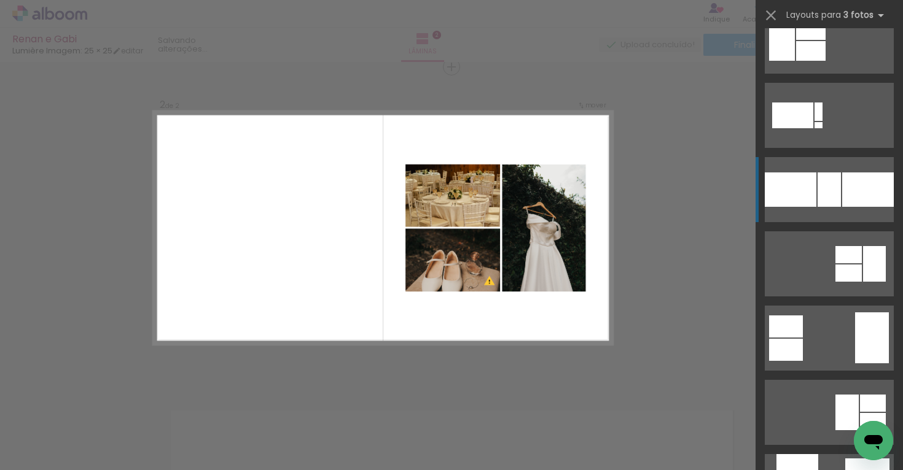
scroll to position [6570, 0]
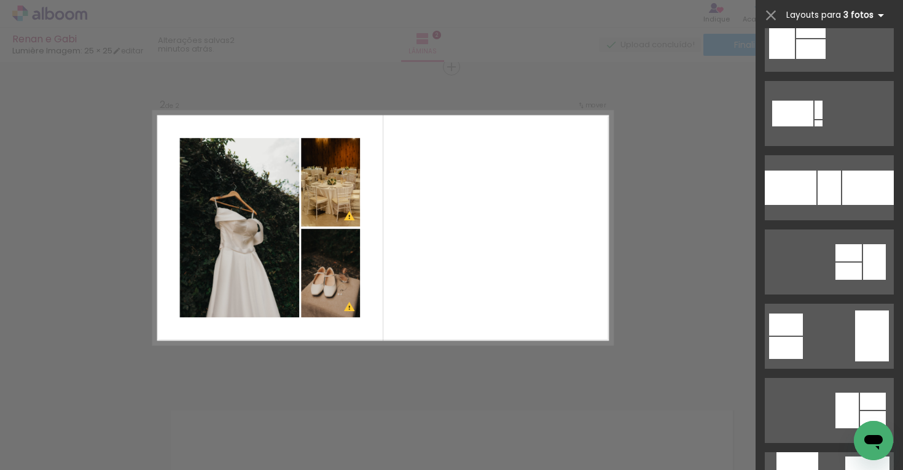
click at [816, 18] on span "Layouts para" at bounding box center [813, 15] width 55 height 12
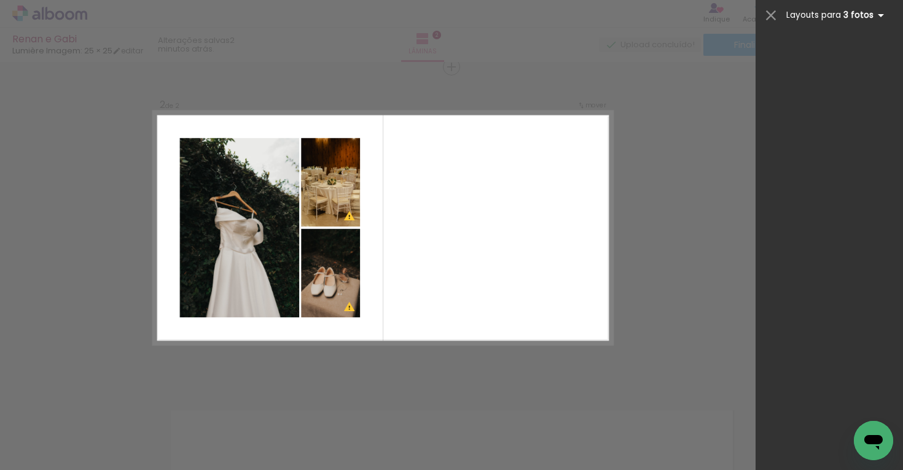
scroll to position [0, 0]
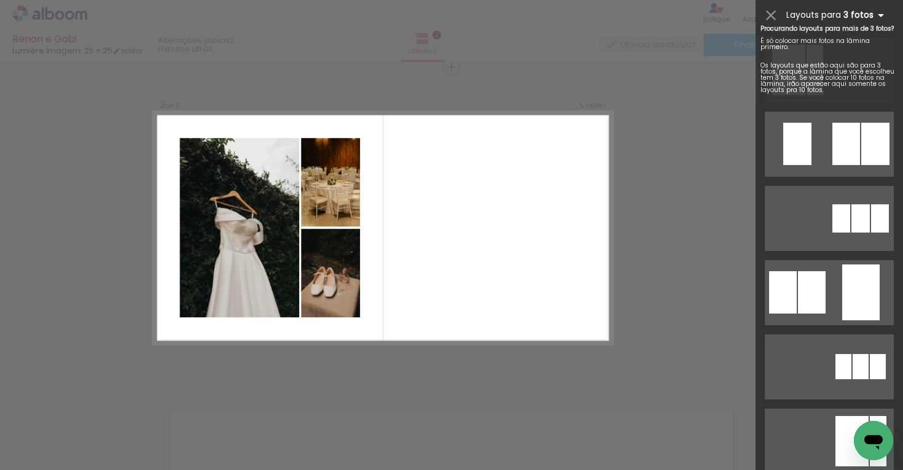
click at [870, 15] on b "3 fotos" at bounding box center [865, 15] width 45 height 12
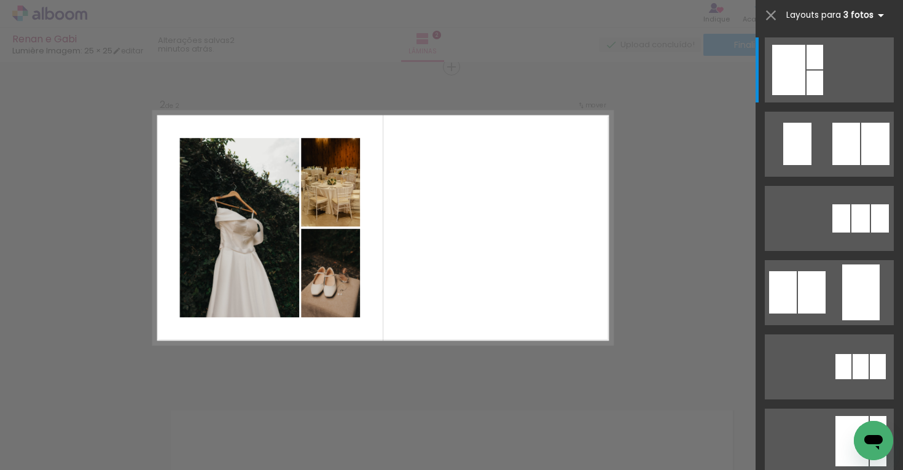
click at [870, 15] on b "3 fotos" at bounding box center [865, 15] width 45 height 12
click at [883, 17] on iron-icon at bounding box center [880, 15] width 15 height 15
click at [821, 17] on span "Layouts para" at bounding box center [813, 15] width 55 height 12
click at [774, 17] on iron-icon at bounding box center [770, 15] width 17 height 17
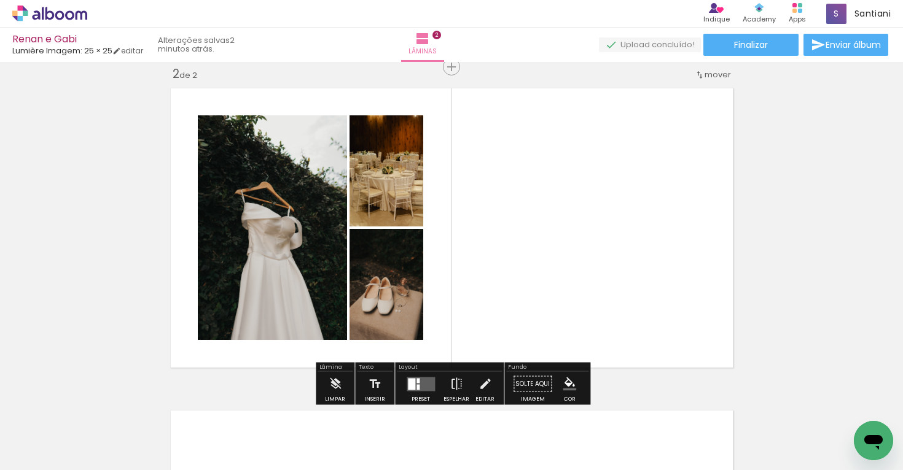
click at [417, 386] on div at bounding box center [417, 387] width 3 height 6
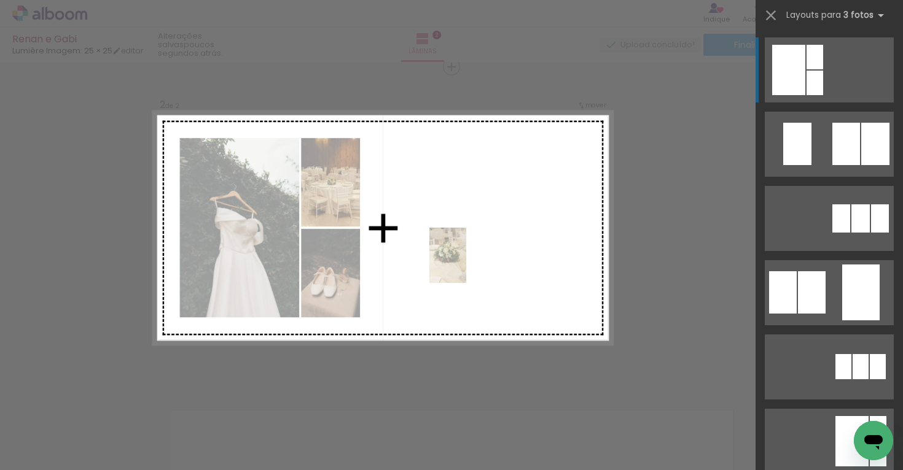
drag, startPoint x: 513, startPoint y: 444, endPoint x: 465, endPoint y: 262, distance: 188.0
click at [465, 262] on quentale-workspace at bounding box center [451, 235] width 903 height 470
drag, startPoint x: 532, startPoint y: 438, endPoint x: 537, endPoint y: 310, distance: 127.8
click at [537, 310] on quentale-workspace at bounding box center [451, 235] width 903 height 470
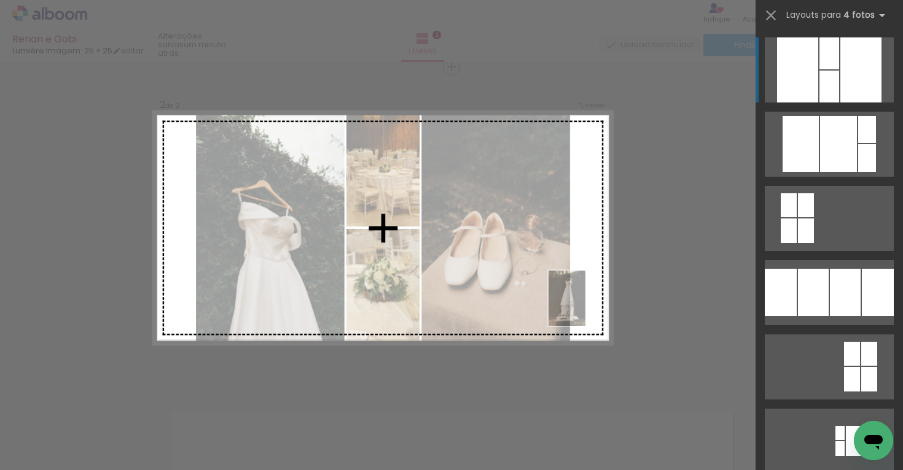
drag, startPoint x: 729, startPoint y: 439, endPoint x: 585, endPoint y: 308, distance: 194.8
click at [585, 308] on quentale-workspace at bounding box center [451, 235] width 903 height 470
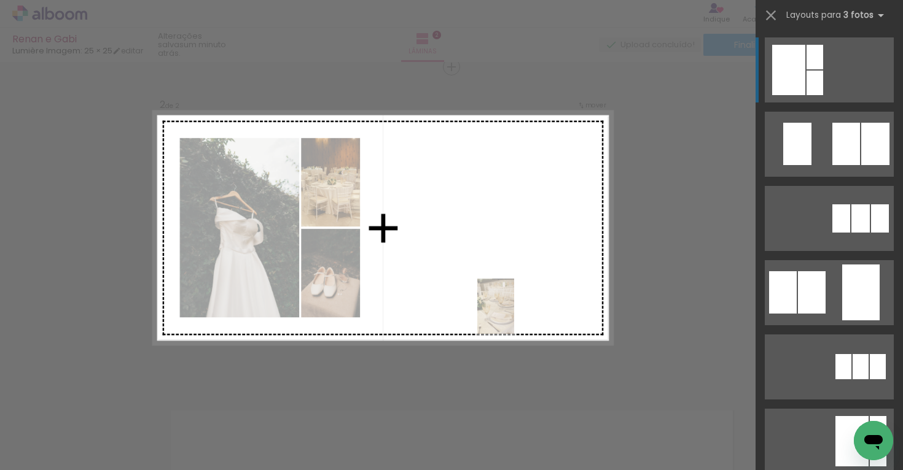
drag, startPoint x: 660, startPoint y: 444, endPoint x: 513, endPoint y: 316, distance: 195.0
click at [513, 316] on quentale-workspace at bounding box center [451, 235] width 903 height 470
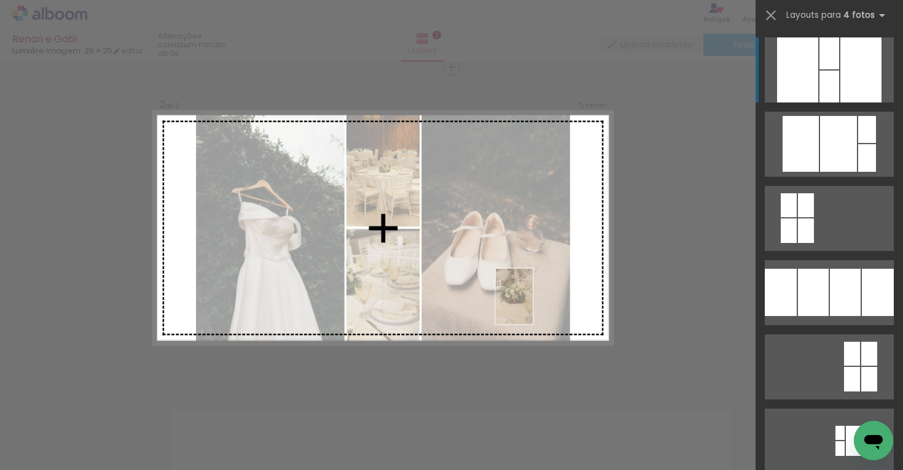
drag, startPoint x: 535, startPoint y: 445, endPoint x: 532, endPoint y: 306, distance: 138.8
click at [532, 306] on quentale-workspace at bounding box center [451, 235] width 903 height 470
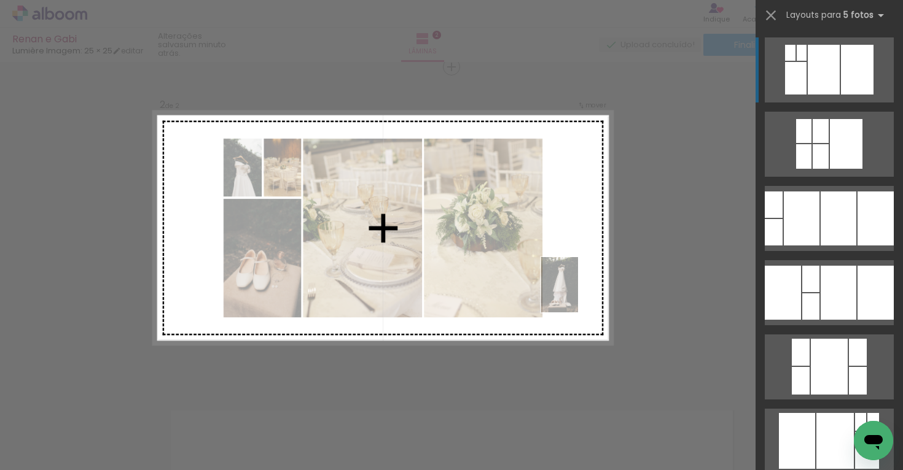
drag, startPoint x: 723, startPoint y: 433, endPoint x: 578, endPoint y: 294, distance: 200.7
click at [578, 294] on quentale-workspace at bounding box center [451, 235] width 903 height 470
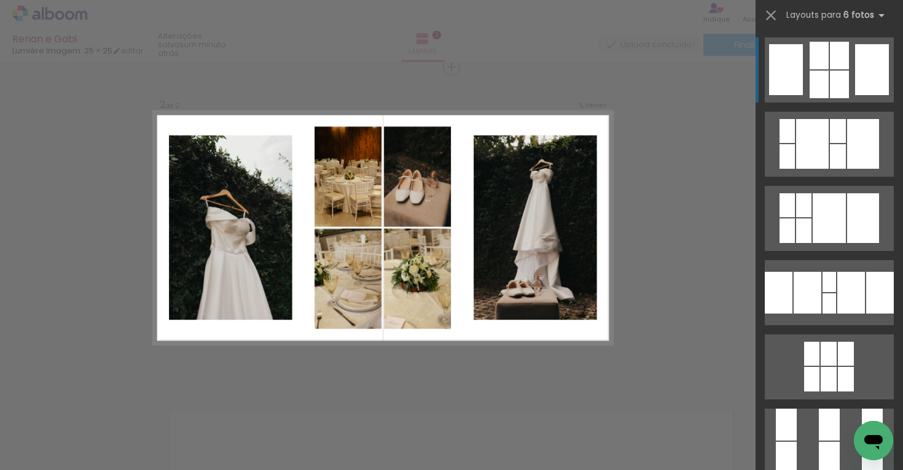
click at [709, 256] on div "Confirmar Cancelar" at bounding box center [451, 222] width 903 height 997
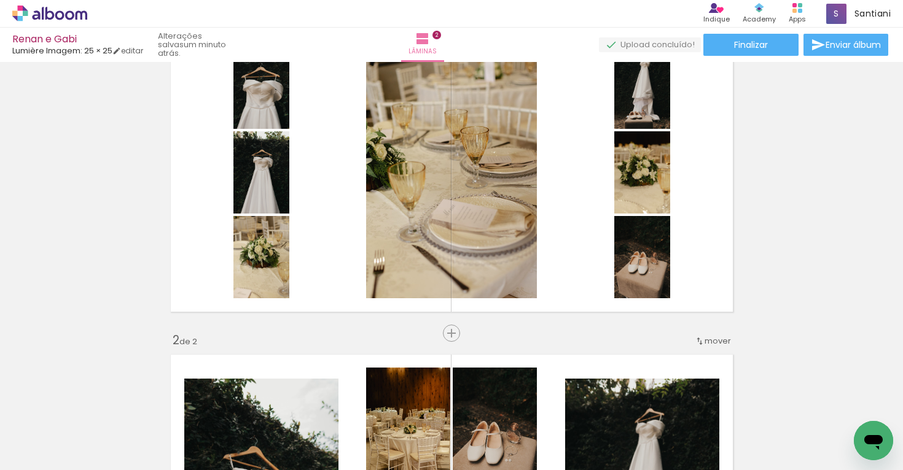
scroll to position [71, 0]
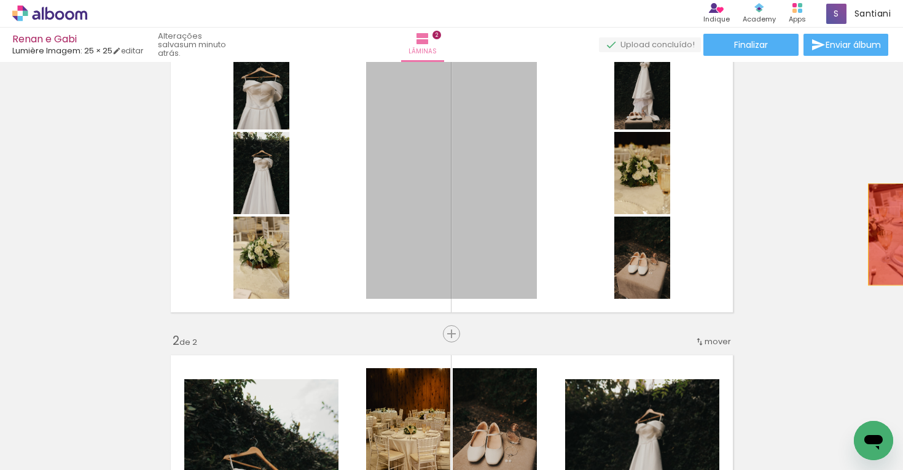
drag, startPoint x: 494, startPoint y: 150, endPoint x: 902, endPoint y: 235, distance: 416.5
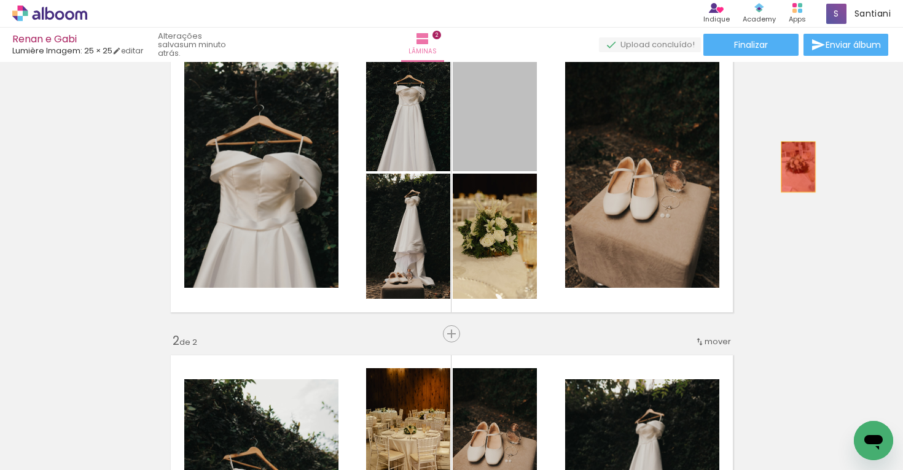
drag, startPoint x: 508, startPoint y: 160, endPoint x: 799, endPoint y: 166, distance: 291.2
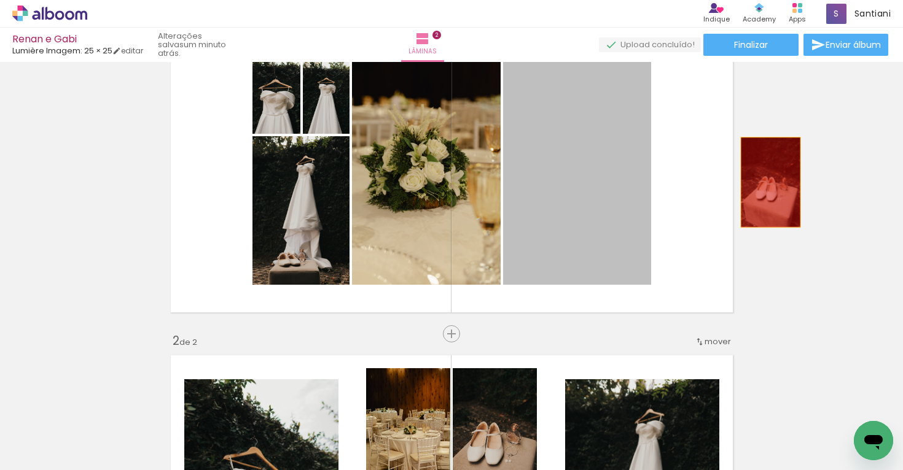
drag, startPoint x: 565, startPoint y: 164, endPoint x: 792, endPoint y: 180, distance: 227.8
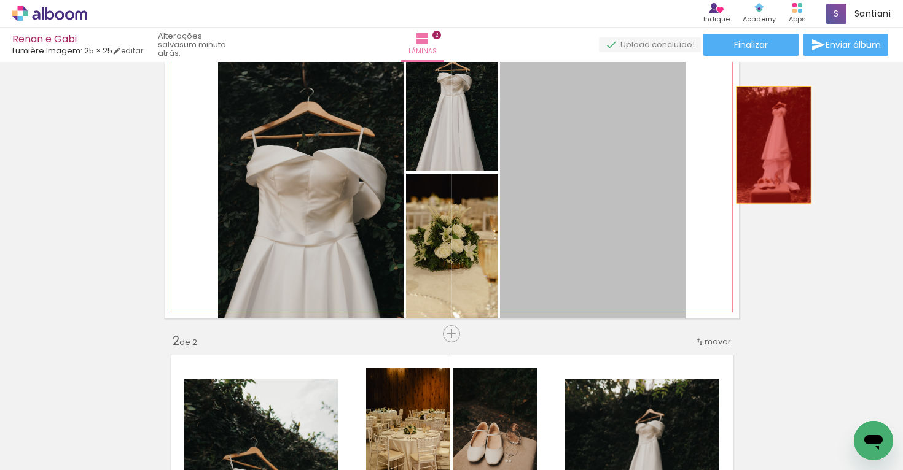
drag, startPoint x: 575, startPoint y: 142, endPoint x: 780, endPoint y: 144, distance: 204.5
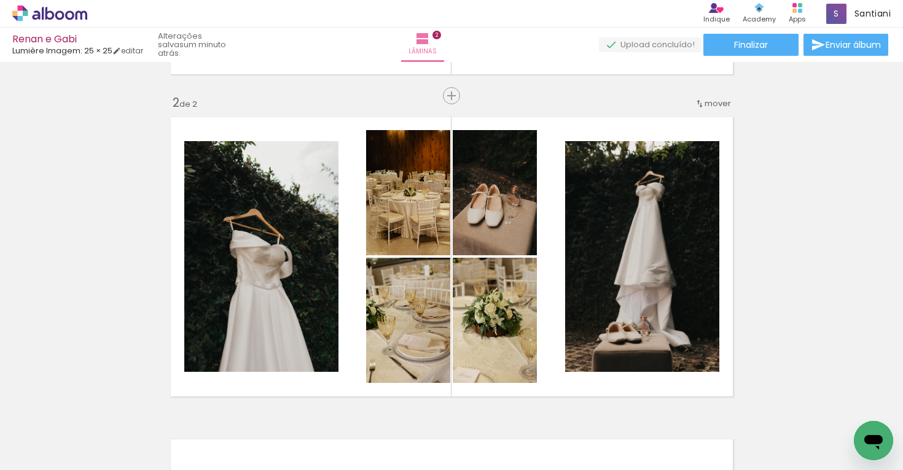
scroll to position [329, 0]
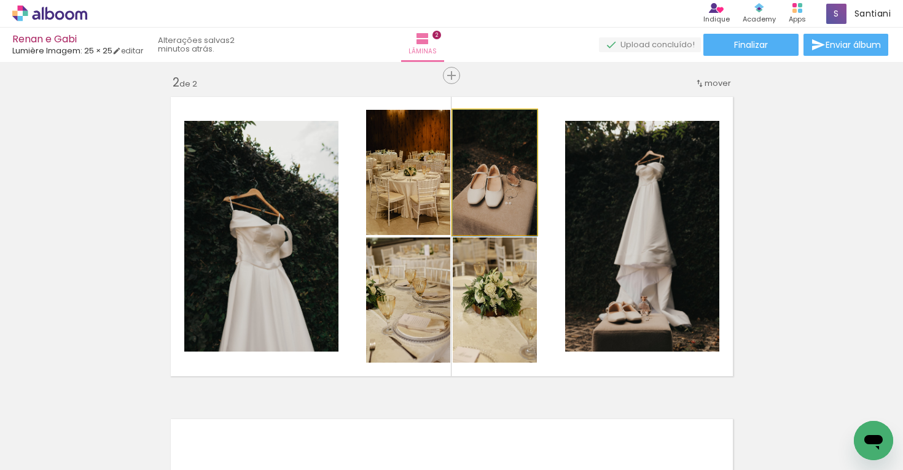
drag, startPoint x: 459, startPoint y: 179, endPoint x: 483, endPoint y: 181, distance: 24.0
drag, startPoint x: 483, startPoint y: 181, endPoint x: 509, endPoint y: 181, distance: 25.2
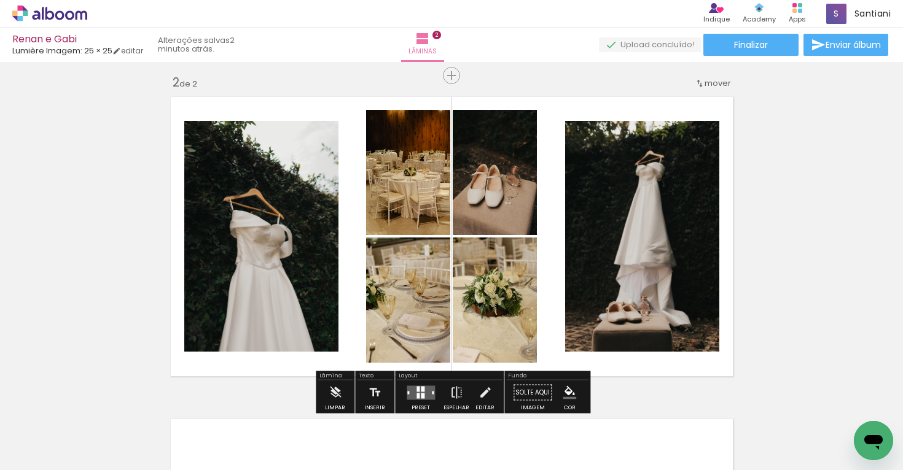
click at [733, 232] on quentale-layouter at bounding box center [452, 237] width 574 height 292
click at [794, 227] on div "Inserir lâmina 1 de 2 Inserir lâmina 2 de 2 O Designbox precisará aumentar a su…" at bounding box center [451, 221] width 903 height 968
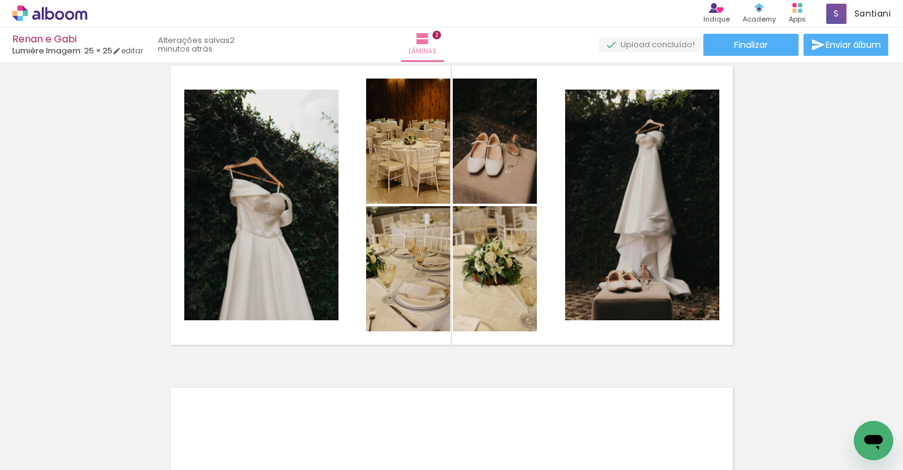
scroll to position [0, 0]
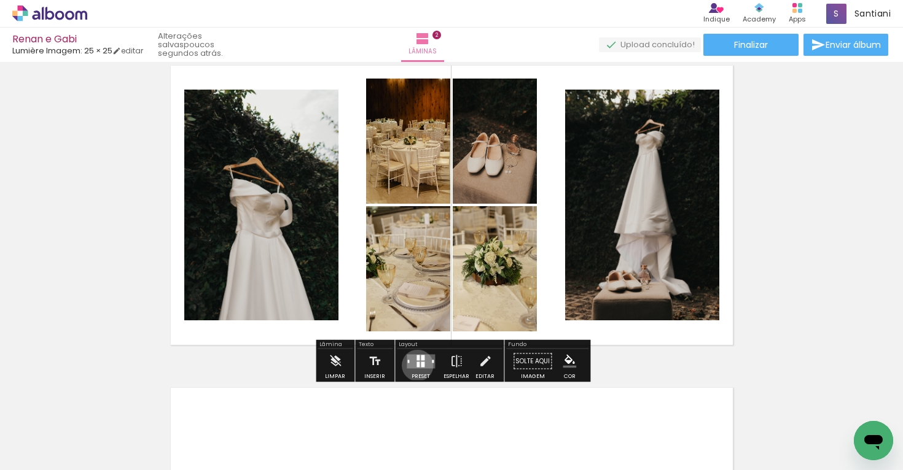
click at [416, 365] on div at bounding box center [417, 365] width 3 height 6
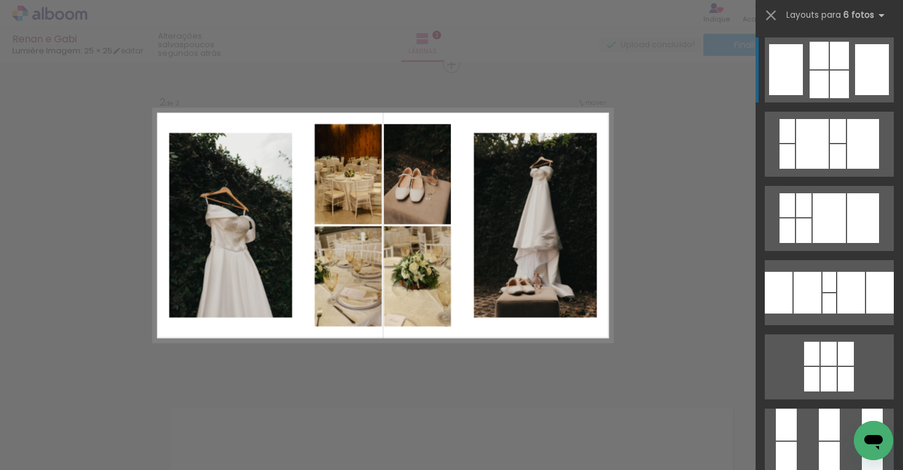
scroll to position [338, 0]
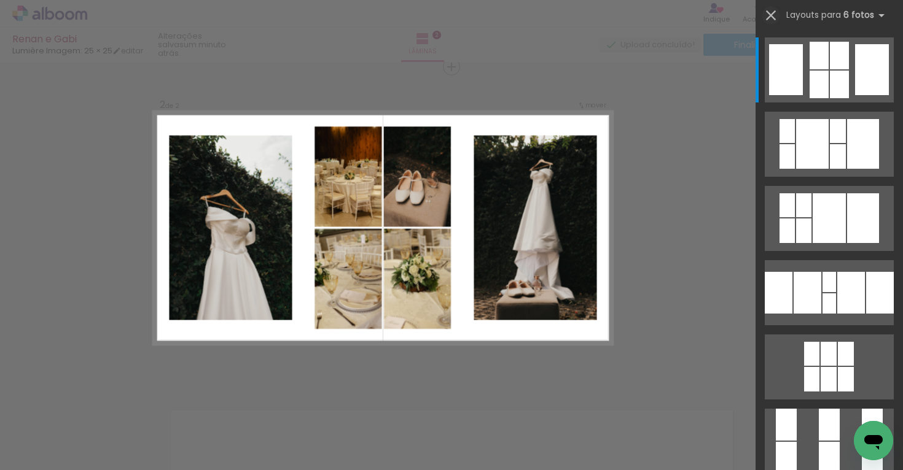
click at [774, 18] on iron-icon at bounding box center [770, 15] width 17 height 17
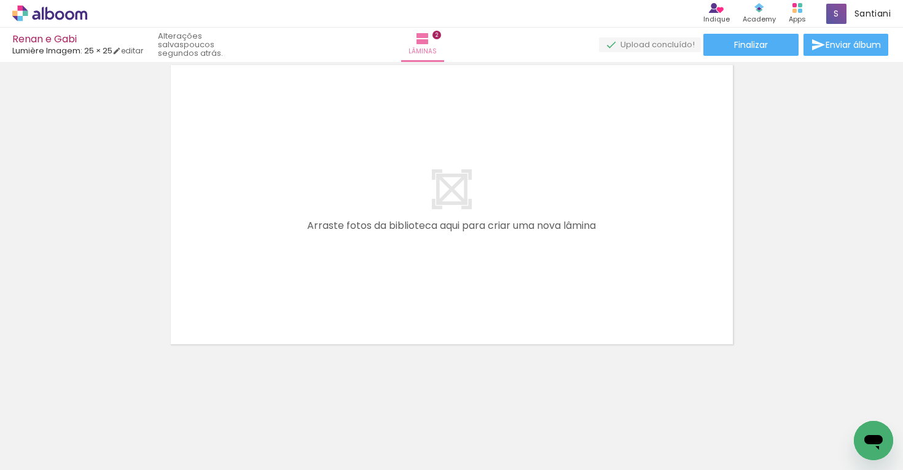
click at [57, 437] on input "Todas as fotos" at bounding box center [34, 433] width 47 height 10
click at [57, 437] on div at bounding box center [39, 430] width 63 height 21
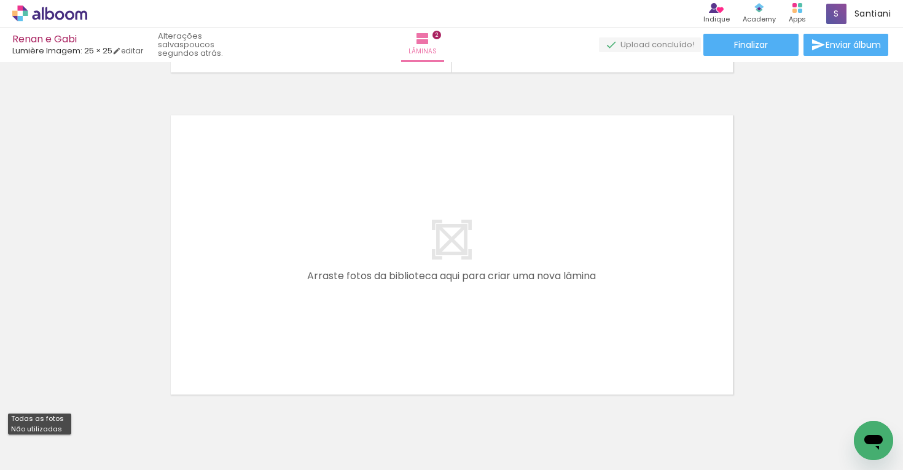
scroll to position [612, 0]
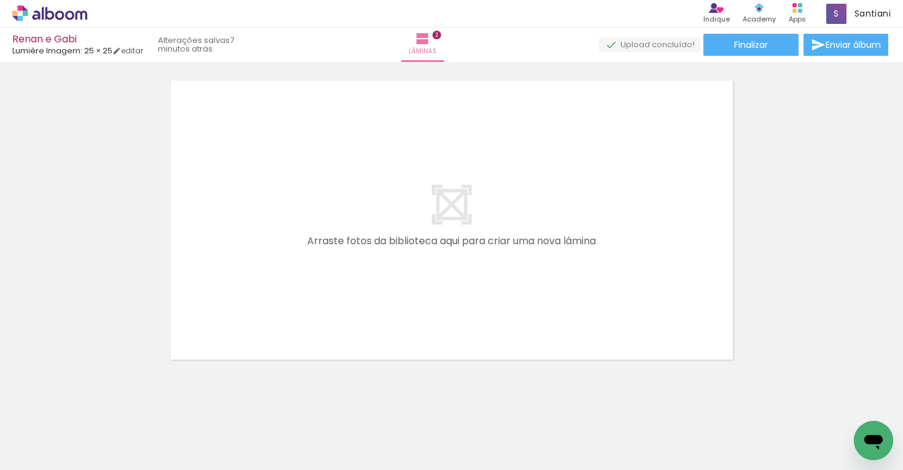
scroll to position [667, 0]
click at [738, 159] on quentale-layouter at bounding box center [452, 222] width 574 height 292
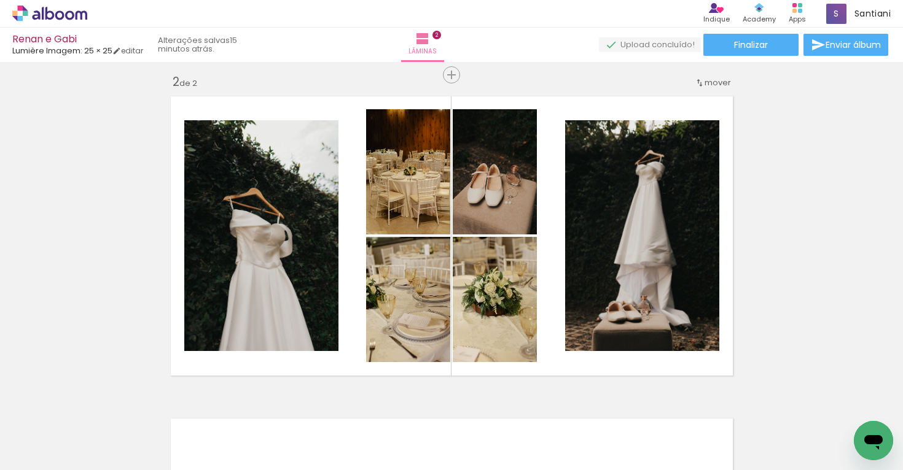
scroll to position [335, 0]
